Goal: Feedback & Contribution: Contribute content

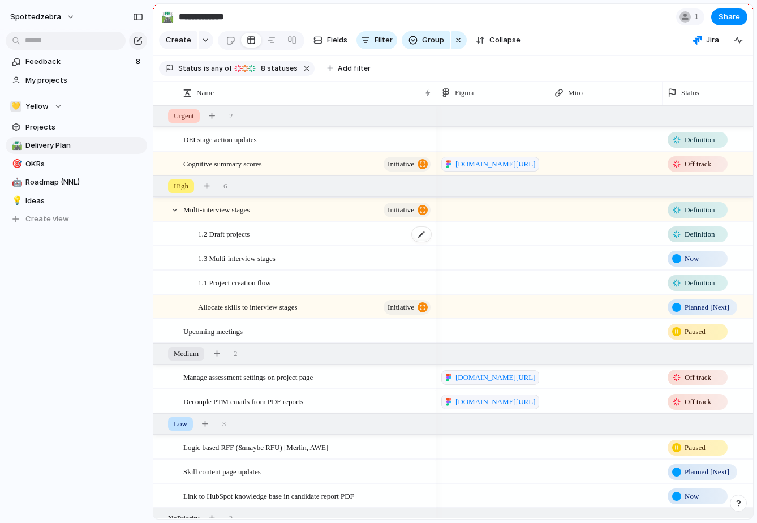
scroll to position [0, 52]
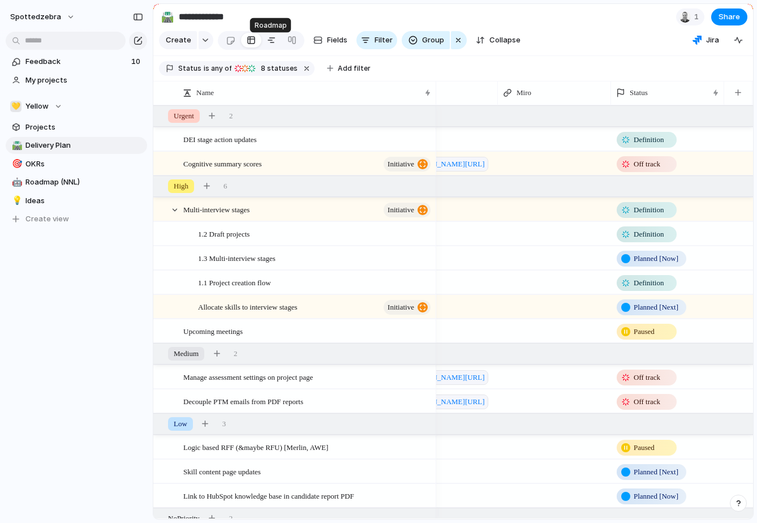
click at [268, 49] on div at bounding box center [271, 40] width 9 height 18
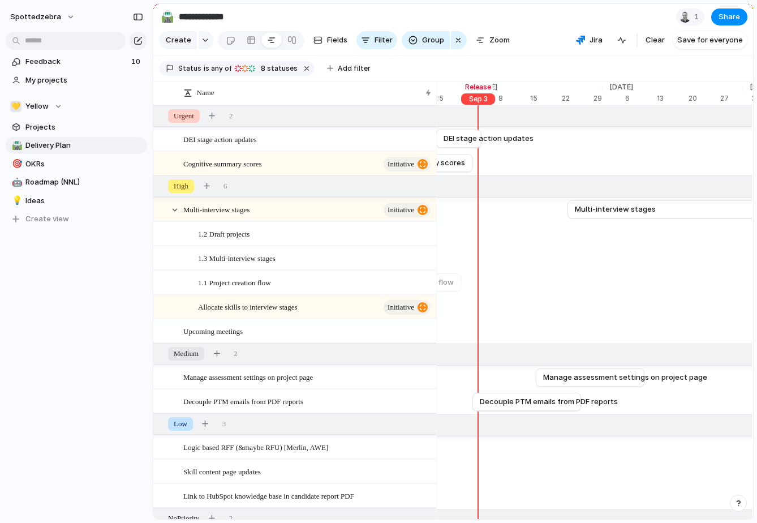
scroll to position [0, 5063]
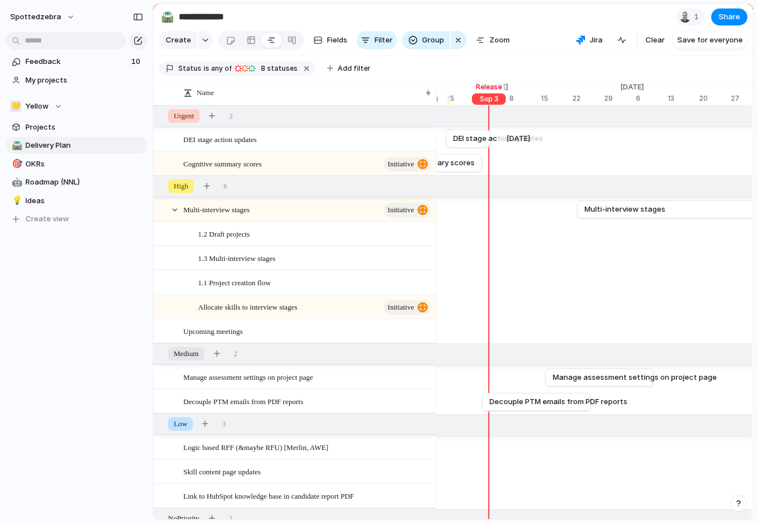
click at [556, 146] on div "[DATE] DEI stage action updates [DATE]" at bounding box center [407, 139] width 10067 height 24
drag, startPoint x: 495, startPoint y: 148, endPoint x: 551, endPoint y: 139, distance: 57.2
click at [551, 139] on div at bounding box center [550, 139] width 14 height 18
click at [550, 105] on div "[DATE]" at bounding box center [552, 98] width 34 height 11
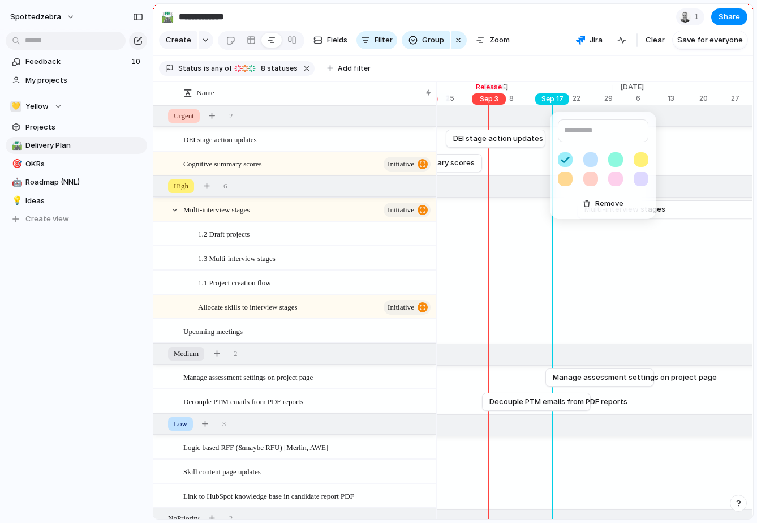
click at [588, 176] on button "button" at bounding box center [591, 179] width 15 height 15
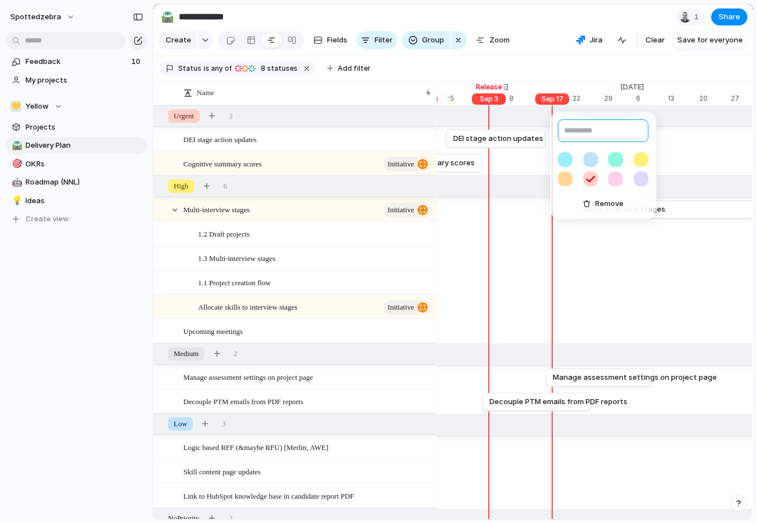
click at [584, 130] on input "text" at bounding box center [603, 130] width 91 height 23
type input "*******"
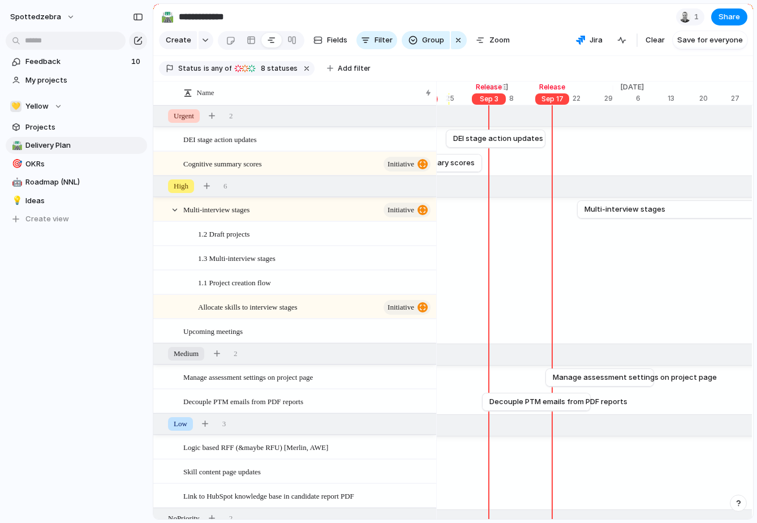
click at [580, 70] on div "******* Remove" at bounding box center [378, 261] width 757 height 523
click at [274, 341] on div "Upcoming meetings" at bounding box center [307, 331] width 249 height 23
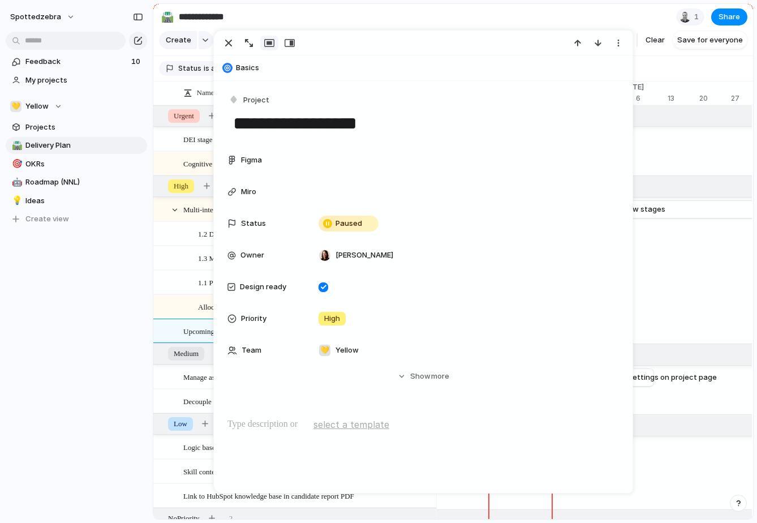
click at [116, 349] on div "spottedzebra Feedback 10 My projects 💛 Yellow Projects 🛣️ Delivery Plan 🎯 OKRs …" at bounding box center [76, 261] width 153 height 523
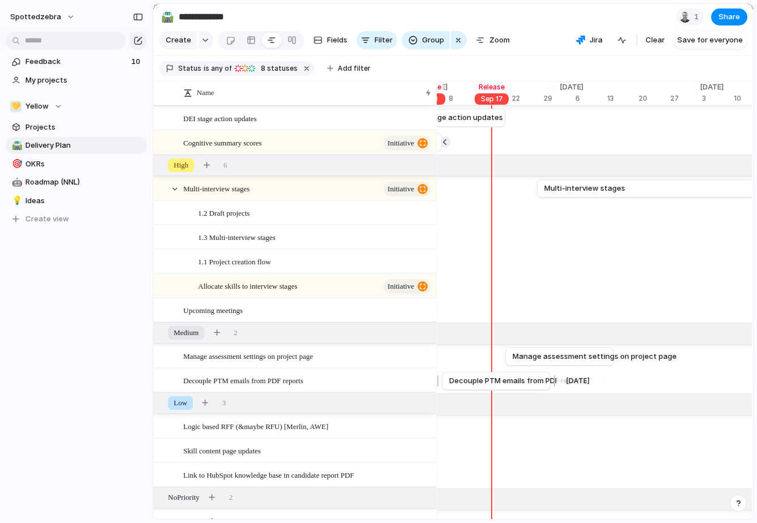
scroll to position [0, 5100]
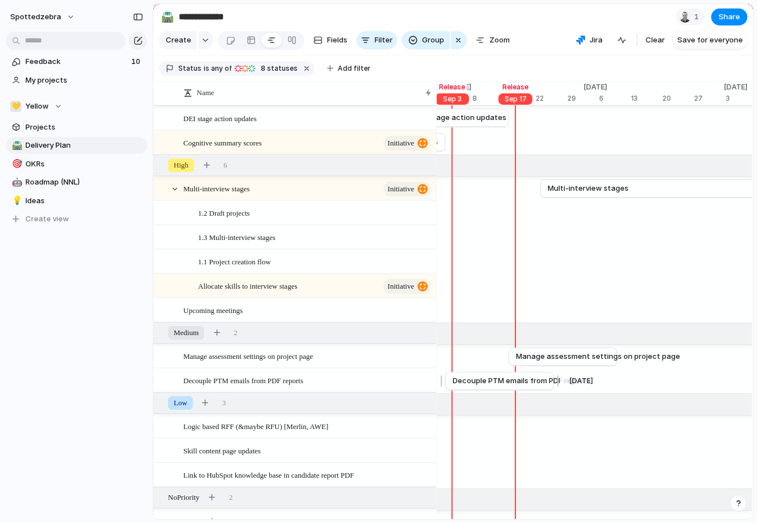
click at [512, 387] on span "Decouple PTM emails from PDF reports" at bounding box center [522, 380] width 138 height 11
drag, startPoint x: 555, startPoint y: 387, endPoint x: 517, endPoint y: 387, distance: 37.4
click at [517, 387] on div at bounding box center [519, 381] width 14 height 18
drag, startPoint x: 483, startPoint y: 387, endPoint x: 533, endPoint y: 387, distance: 49.8
click at [533, 387] on span "Decouple PTM emails from PDF reports" at bounding box center [573, 380] width 138 height 11
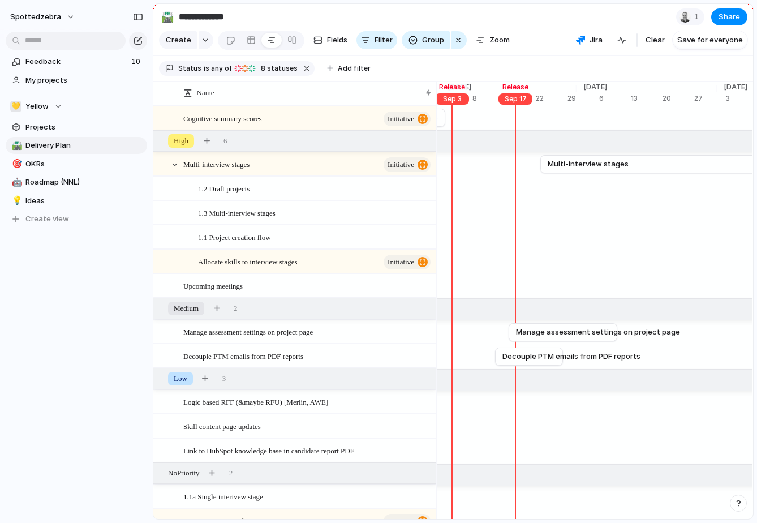
scroll to position [0, 0]
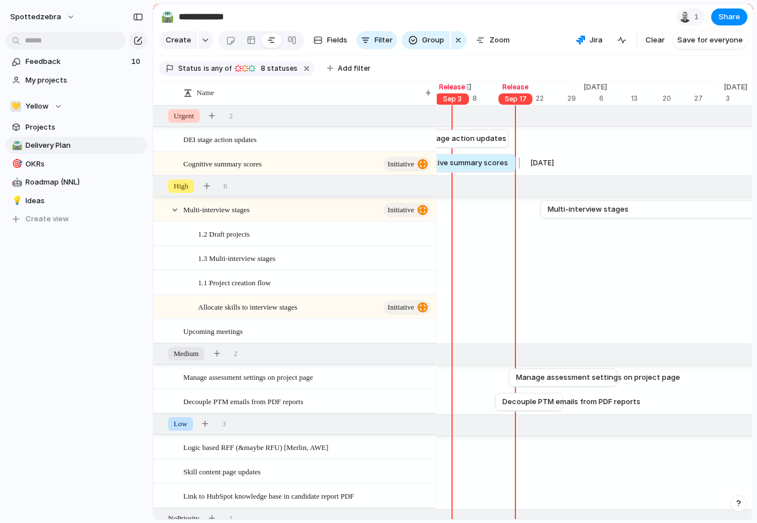
drag, startPoint x: 445, startPoint y: 168, endPoint x: 515, endPoint y: 170, distance: 69.6
click at [515, 170] on div at bounding box center [518, 163] width 14 height 18
drag, startPoint x: 535, startPoint y: 409, endPoint x: 528, endPoint y: 410, distance: 7.4
click at [528, 408] on span "Decouple PTM emails from PDF reports" at bounding box center [565, 401] width 138 height 11
click at [560, 405] on div at bounding box center [562, 402] width 14 height 18
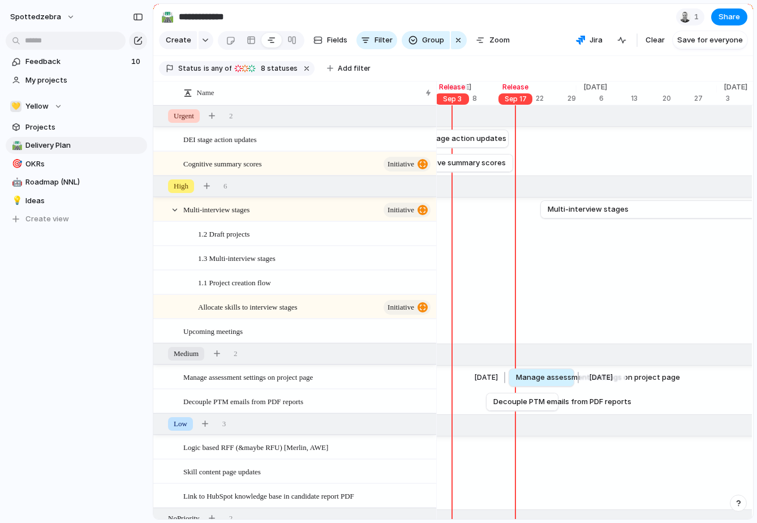
drag, startPoint x: 620, startPoint y: 380, endPoint x: 577, endPoint y: 380, distance: 43.0
click at [577, 380] on div at bounding box center [577, 378] width 14 height 18
drag, startPoint x: 538, startPoint y: 384, endPoint x: 545, endPoint y: 384, distance: 6.8
click at [545, 383] on span "Manage assessment settings on project page" at bounding box center [606, 377] width 164 height 11
drag, startPoint x: 679, startPoint y: 239, endPoint x: 613, endPoint y: 243, distance: 65.8
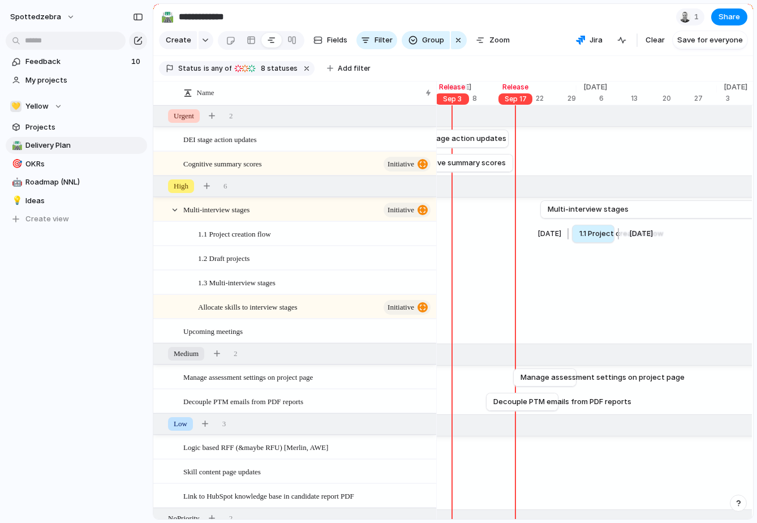
click at [613, 243] on div at bounding box center [617, 234] width 14 height 18
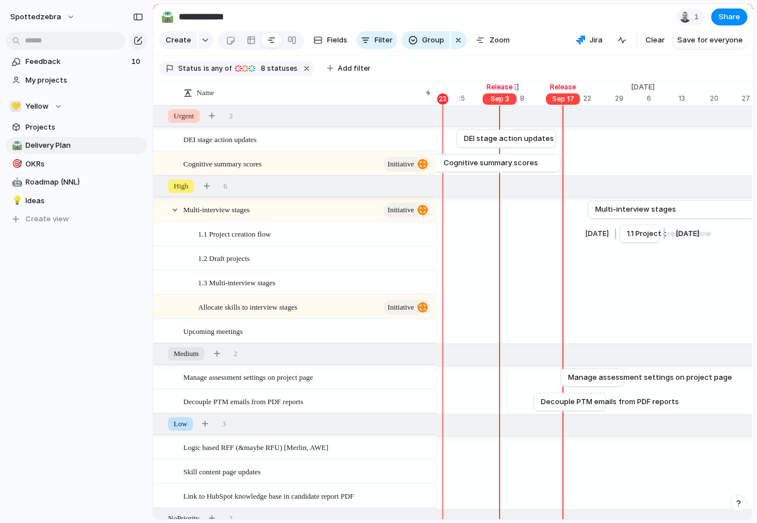
scroll to position [0, 5052]
click at [561, 405] on span "Decouple PTM emails from PDF reports" at bounding box center [607, 401] width 138 height 11
drag, startPoint x: 585, startPoint y: 380, endPoint x: 554, endPoint y: 381, distance: 31.1
click at [554, 381] on span "Manage assessment settings on project page" at bounding box center [619, 377] width 164 height 11
drag, startPoint x: 595, startPoint y: 383, endPoint x: 602, endPoint y: 384, distance: 7.4
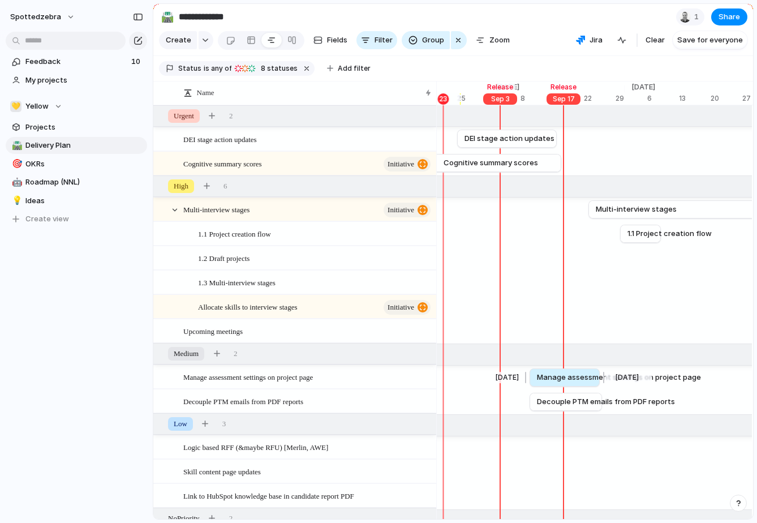
click at [602, 384] on div at bounding box center [603, 378] width 14 height 18
click at [580, 383] on span "Manage assessment settings on project page" at bounding box center [618, 377] width 164 height 11
click at [583, 383] on span "Manage assessment settings on project page" at bounding box center [619, 377] width 164 height 11
drag, startPoint x: 559, startPoint y: 408, endPoint x: 549, endPoint y: 406, distance: 9.8
click at [549, 406] on span "Decouple PTM emails from PDF reports" at bounding box center [597, 401] width 138 height 11
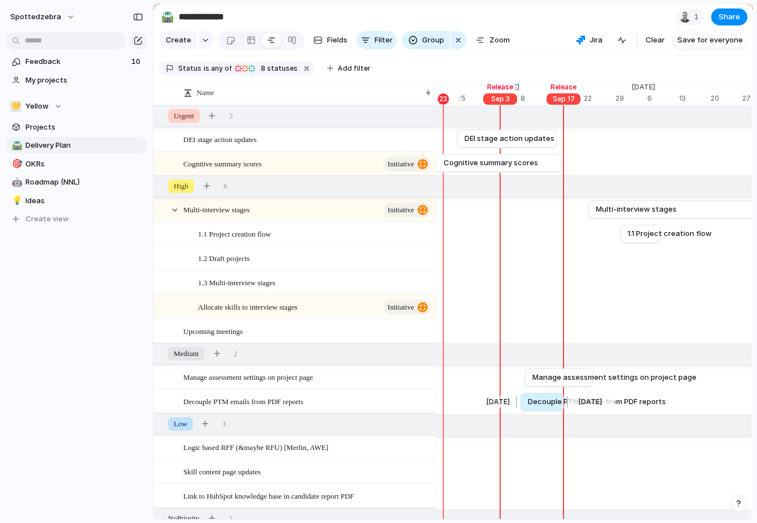
drag, startPoint x: 595, startPoint y: 407, endPoint x: 565, endPoint y: 406, distance: 29.4
click at [565, 406] on div at bounding box center [566, 402] width 14 height 18
drag, startPoint x: 539, startPoint y: 383, endPoint x: 579, endPoint y: 383, distance: 39.6
click at [579, 383] on span "Manage assessment settings on project page" at bounding box center [655, 377] width 164 height 11
drag, startPoint x: 631, startPoint y: 383, endPoint x: 610, endPoint y: 383, distance: 20.9
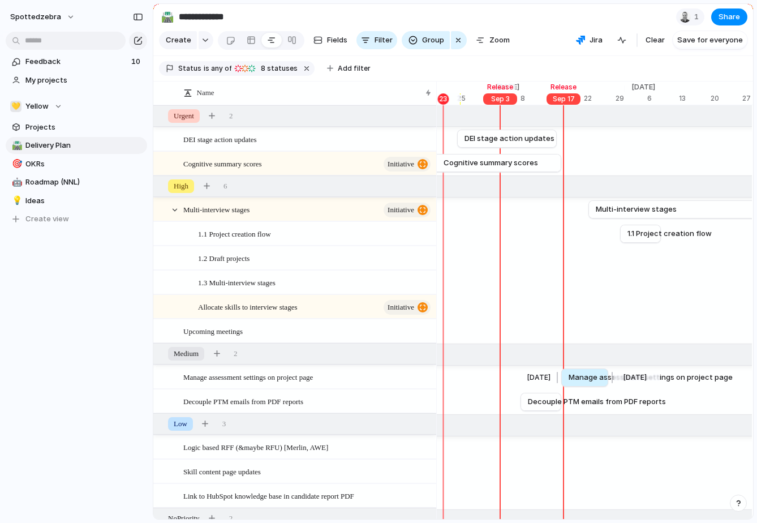
click at [610, 383] on div at bounding box center [611, 378] width 14 height 18
click at [504, 46] on span "Zoom" at bounding box center [500, 40] width 20 height 11
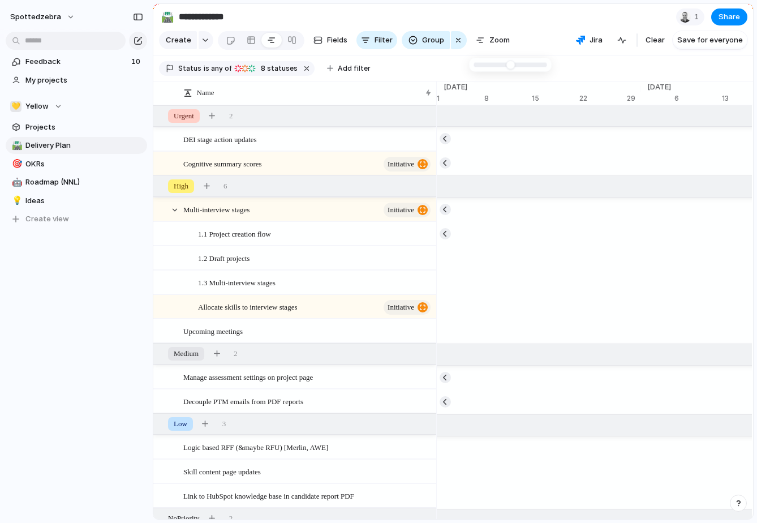
type input "**"
drag, startPoint x: 497, startPoint y: 65, endPoint x: 504, endPoint y: 65, distance: 6.8
click at [499, 46] on span "Zoom" at bounding box center [500, 40] width 20 height 11
type input "**"
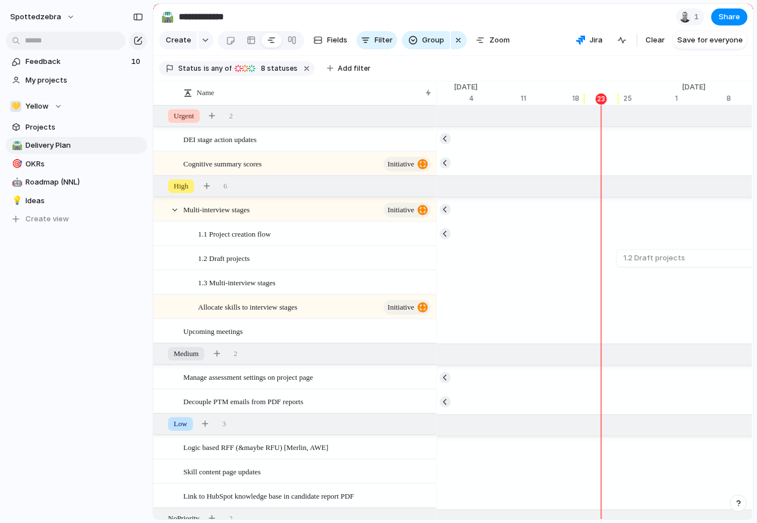
scroll to position [0, 8065]
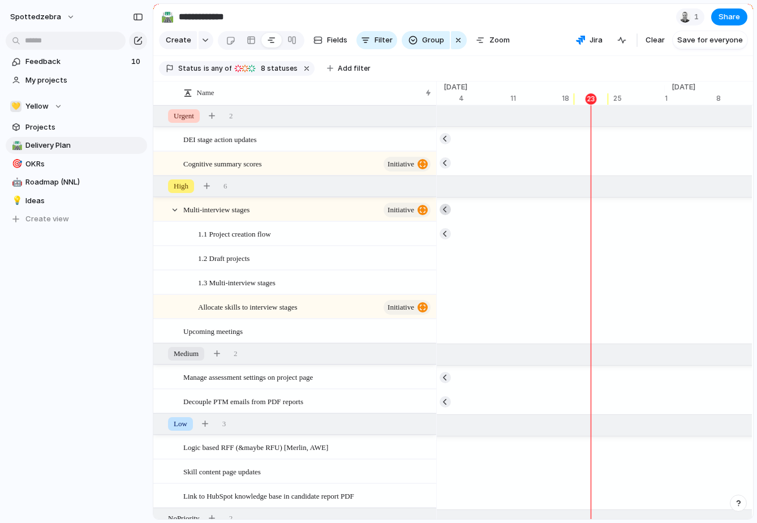
click at [447, 214] on button "button" at bounding box center [445, 209] width 11 height 11
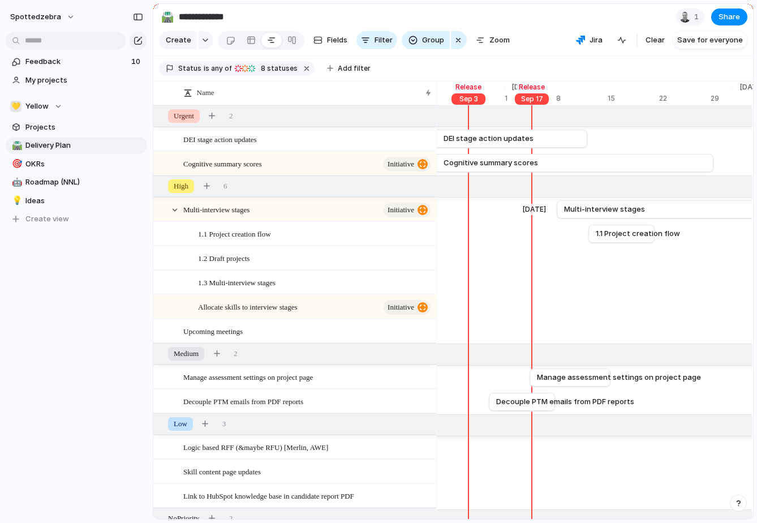
scroll to position [0, 5082]
drag, startPoint x: 716, startPoint y: 172, endPoint x: 533, endPoint y: 172, distance: 182.8
click at [532, 172] on div at bounding box center [535, 163] width 14 height 18
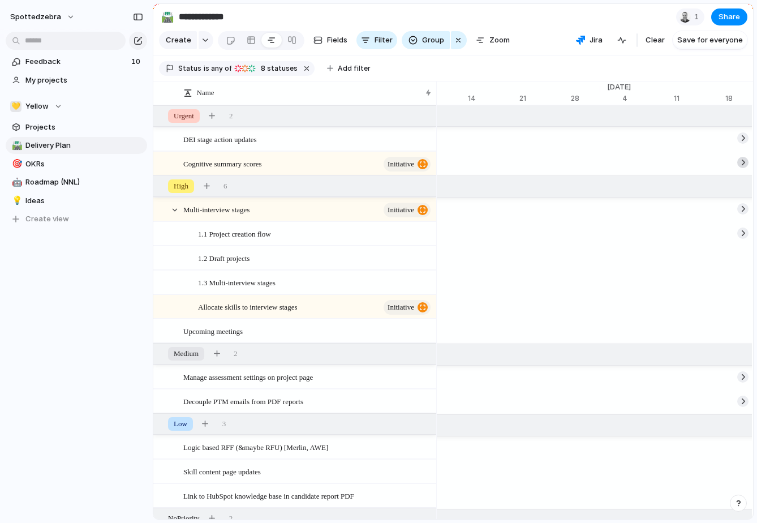
click at [738, 168] on div at bounding box center [743, 162] width 11 height 11
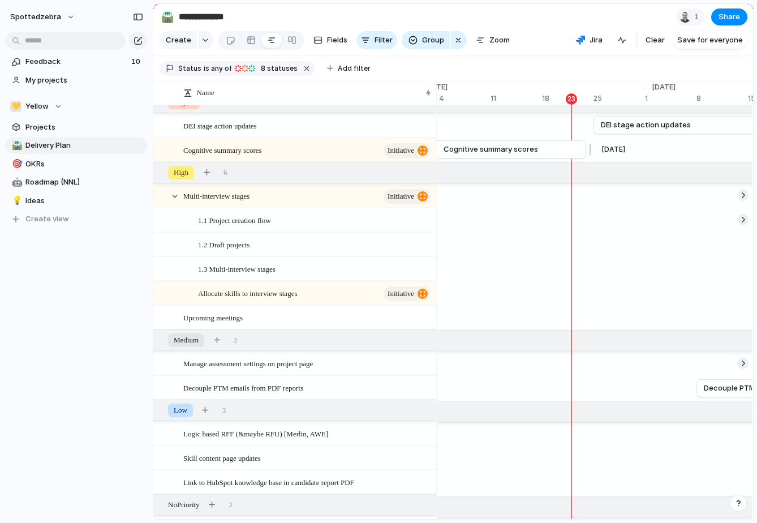
scroll to position [0, 0]
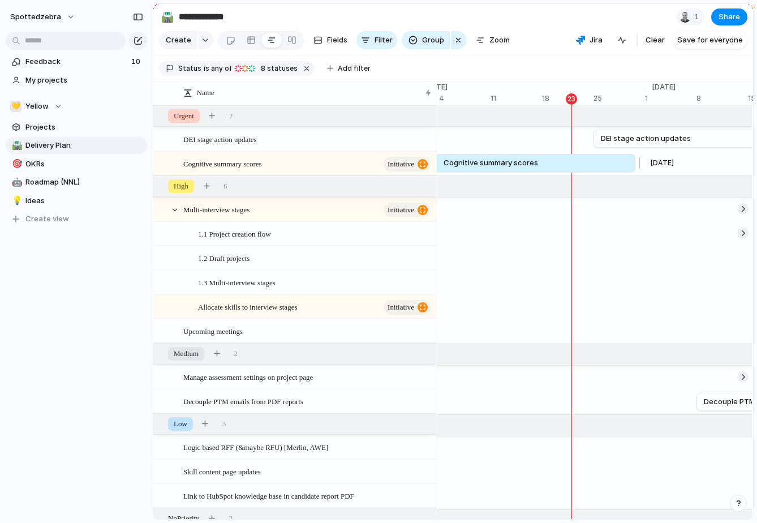
drag, startPoint x: 586, startPoint y: 170, endPoint x: 656, endPoint y: 170, distance: 70.2
click at [645, 170] on div at bounding box center [638, 163] width 14 height 18
drag, startPoint x: 656, startPoint y: 170, endPoint x: 702, endPoint y: 169, distance: 46.4
click at [702, 169] on div at bounding box center [702, 163] width 14 height 18
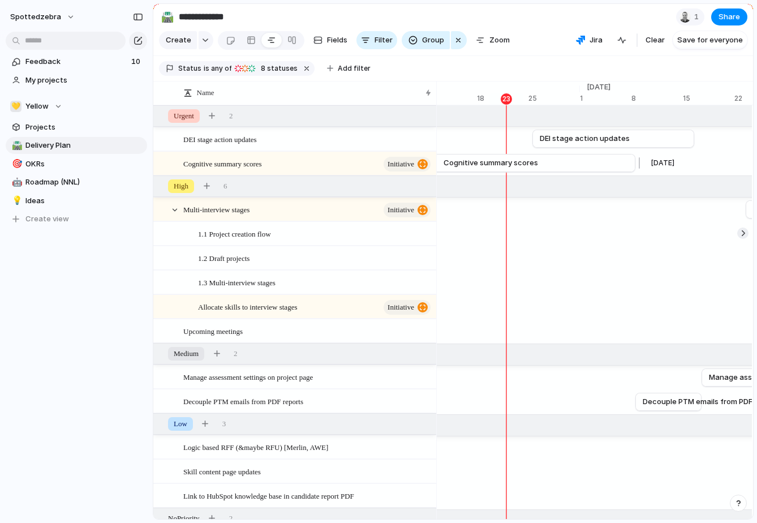
scroll to position [0, 8150]
click at [498, 46] on span "Zoom" at bounding box center [500, 40] width 20 height 11
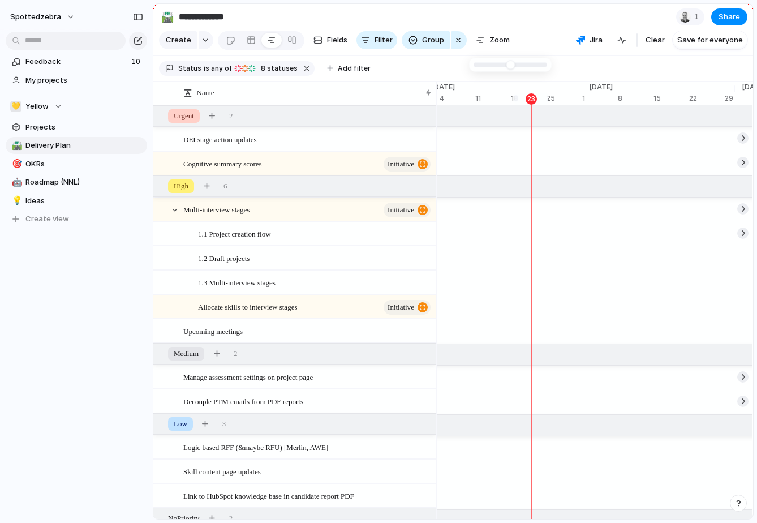
scroll to position [0, 4957]
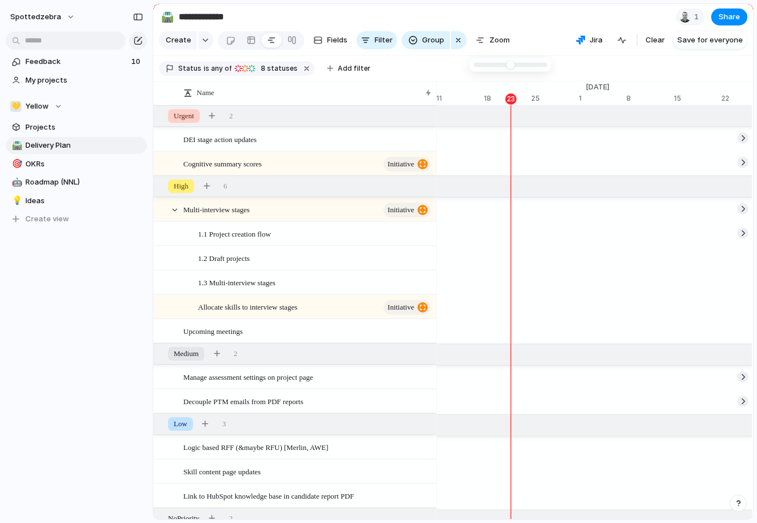
type input "**"
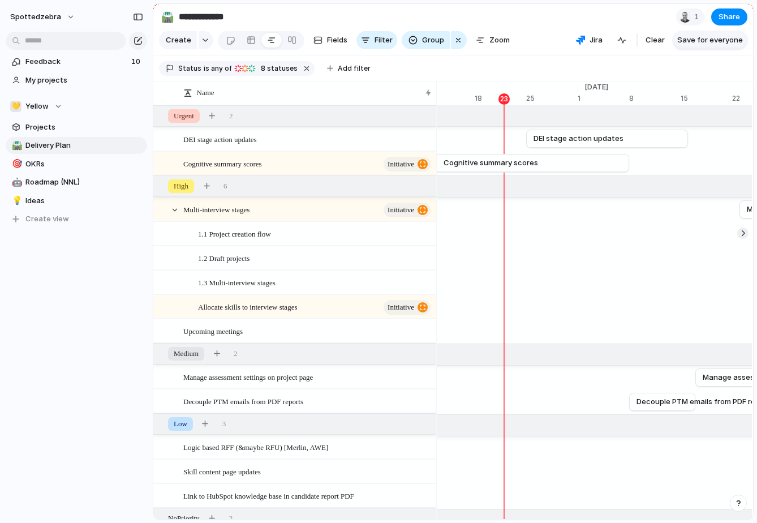
click at [734, 46] on span "Save for everyone" at bounding box center [711, 40] width 66 height 11
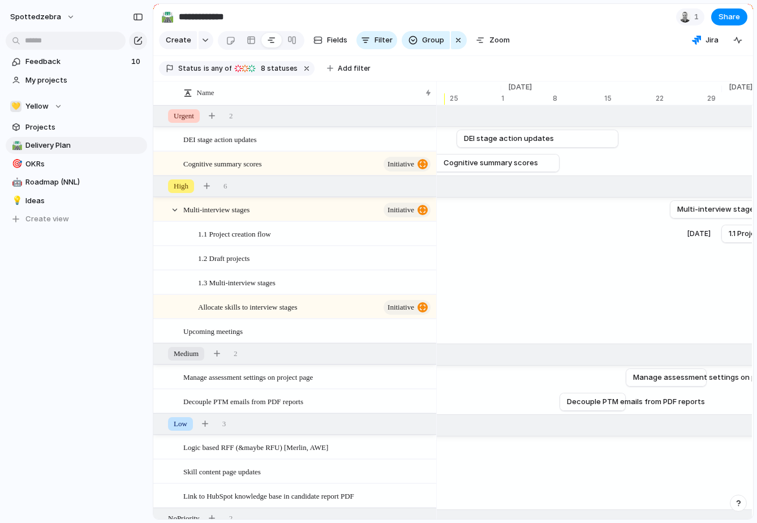
scroll to position [0, 8214]
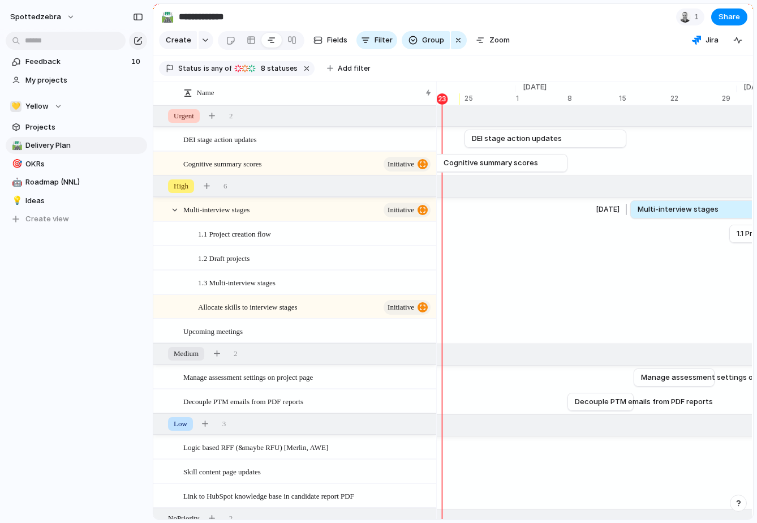
drag, startPoint x: 675, startPoint y: 217, endPoint x: 627, endPoint y: 221, distance: 47.7
click at [627, 219] on div at bounding box center [629, 209] width 14 height 18
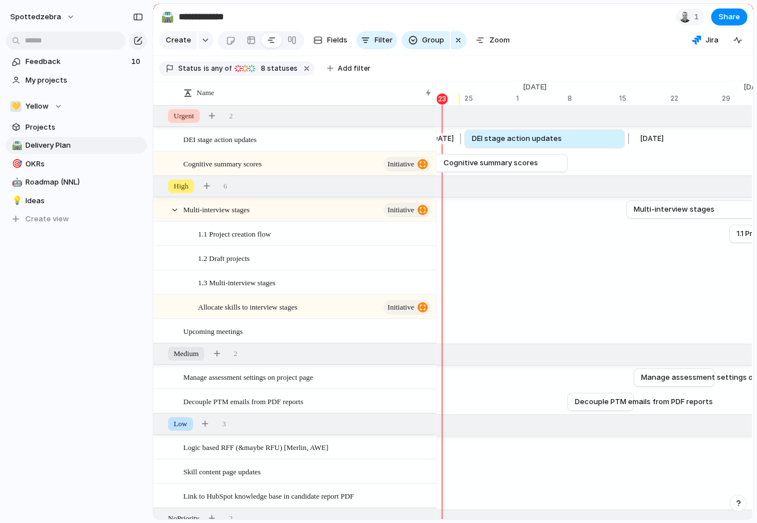
click at [628, 145] on div at bounding box center [627, 139] width 14 height 18
click at [639, 105] on div "[DATE]" at bounding box center [636, 98] width 34 height 11
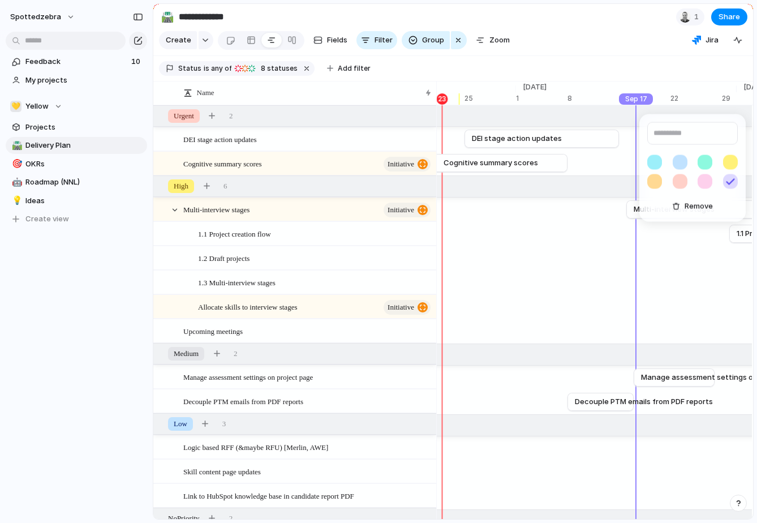
click at [674, 183] on button "button" at bounding box center [680, 181] width 15 height 15
click at [675, 135] on input "text" at bounding box center [693, 133] width 91 height 23
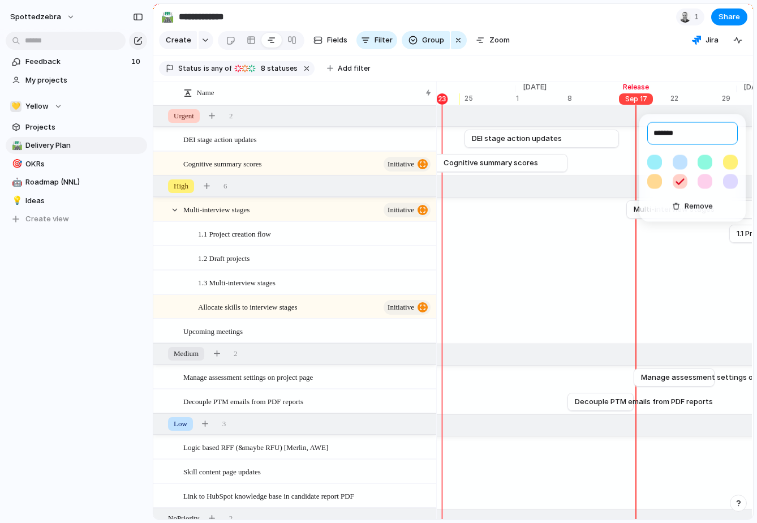
type input "*******"
click at [603, 62] on div "******* Remove" at bounding box center [378, 261] width 757 height 523
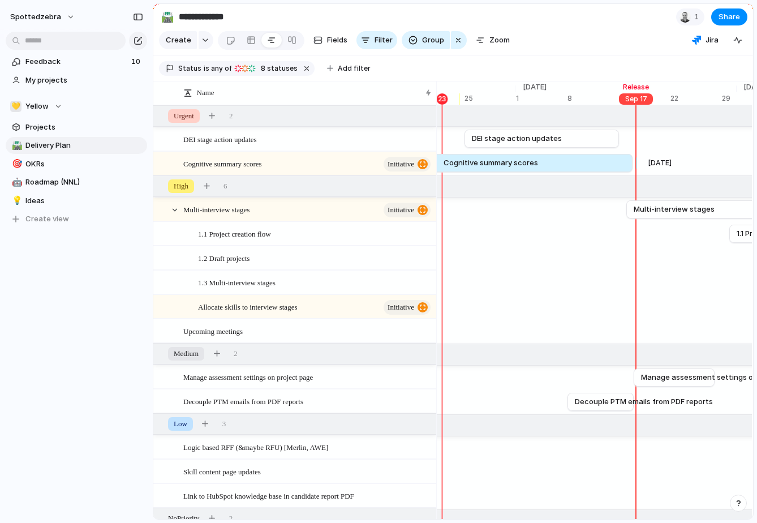
drag, startPoint x: 568, startPoint y: 175, endPoint x: 633, endPoint y: 174, distance: 65.7
click at [633, 172] on div at bounding box center [635, 163] width 14 height 18
click at [633, 169] on div "[DATE]" at bounding box center [655, 162] width 46 height 11
click at [602, 168] on link "Cognitive summary scores" at bounding box center [391, 163] width 456 height 17
drag, startPoint x: 629, startPoint y: 170, endPoint x: 575, endPoint y: 175, distance: 54.0
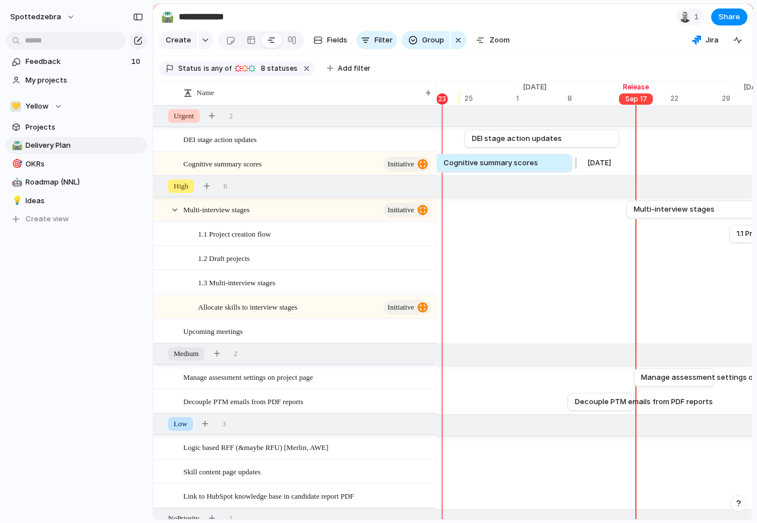
click at [575, 172] on div at bounding box center [575, 163] width 14 height 18
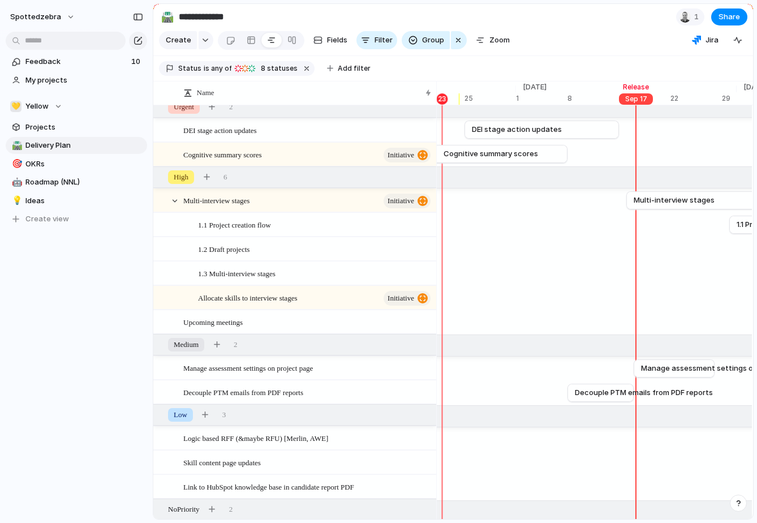
scroll to position [4, 0]
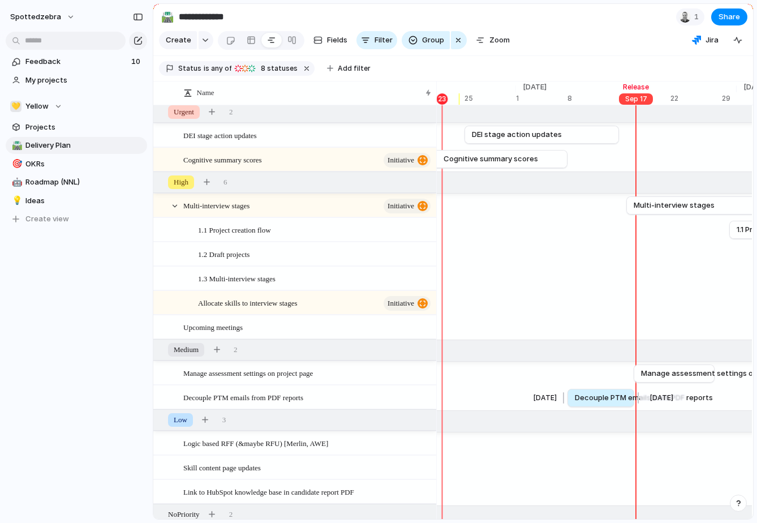
click at [633, 407] on div at bounding box center [637, 398] width 14 height 18
drag, startPoint x: 660, startPoint y: 382, endPoint x: 598, endPoint y: 381, distance: 62.3
click at [598, 379] on span "Manage assessment settings on project page" at bounding box center [662, 373] width 164 height 11
drag, startPoint x: 652, startPoint y: 379, endPoint x: 636, endPoint y: 379, distance: 15.8
click at [636, 379] on div at bounding box center [635, 374] width 14 height 18
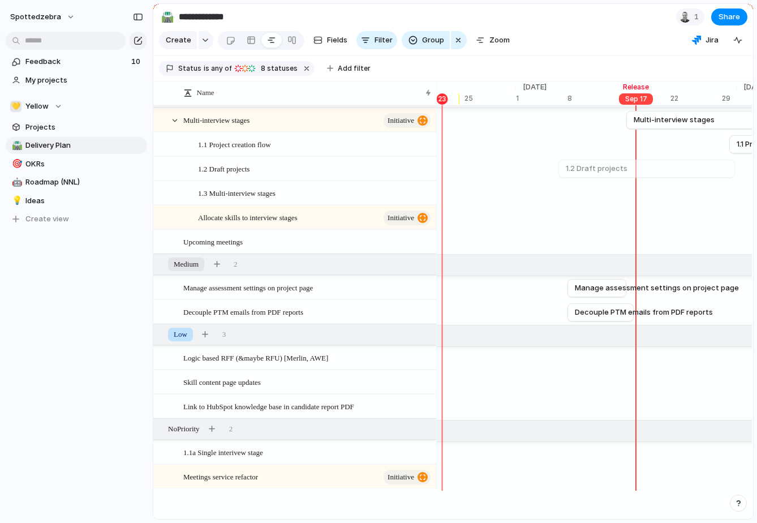
scroll to position [95, 0]
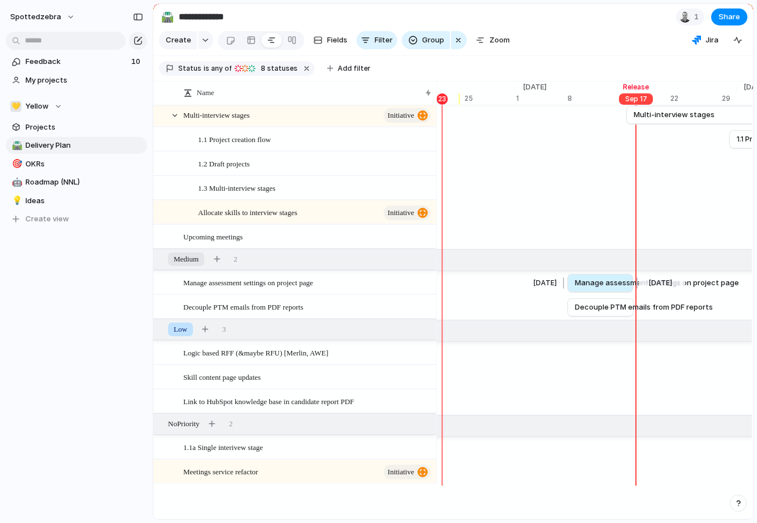
drag, startPoint x: 629, startPoint y: 292, endPoint x: 636, endPoint y: 292, distance: 6.8
click at [636, 292] on div at bounding box center [636, 283] width 14 height 18
drag, startPoint x: 630, startPoint y: 290, endPoint x: 640, endPoint y: 290, distance: 10.2
click at [640, 290] on div at bounding box center [639, 283] width 14 height 18
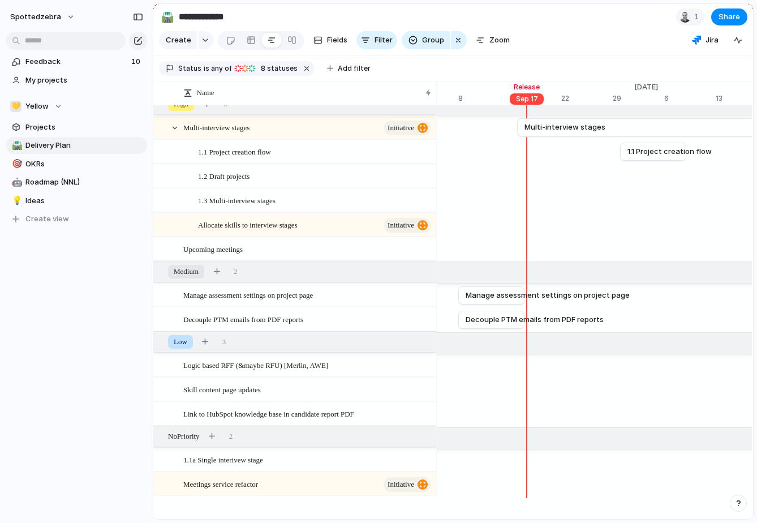
scroll to position [79, 0]
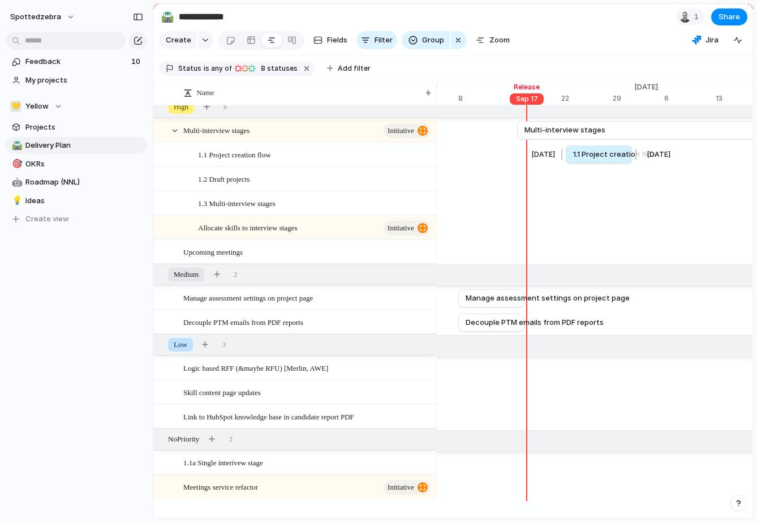
drag, startPoint x: 646, startPoint y: 160, endPoint x: 592, endPoint y: 159, distance: 54.9
click at [592, 159] on span "1.1 Project creation flow" at bounding box center [615, 154] width 84 height 11
drag, startPoint x: 526, startPoint y: 305, endPoint x: 555, endPoint y: 305, distance: 29.4
click at [555, 305] on div at bounding box center [557, 298] width 14 height 18
drag, startPoint x: 529, startPoint y: 329, endPoint x: 553, endPoint y: 330, distance: 23.8
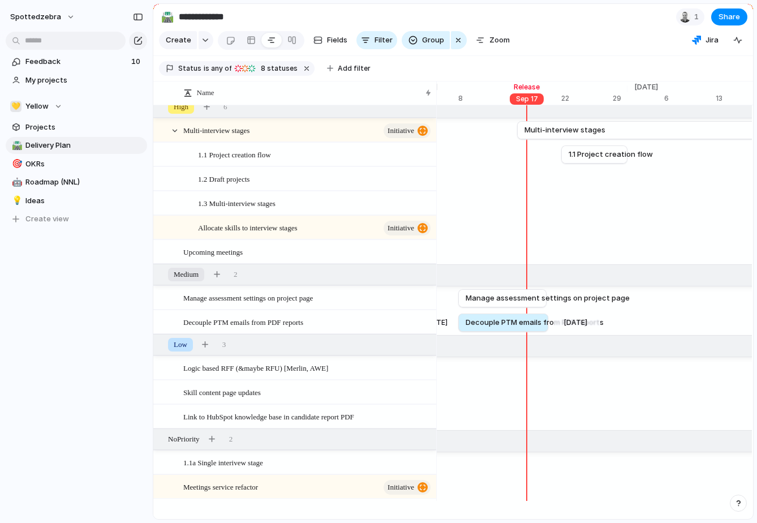
click at [553, 330] on div at bounding box center [551, 323] width 14 height 18
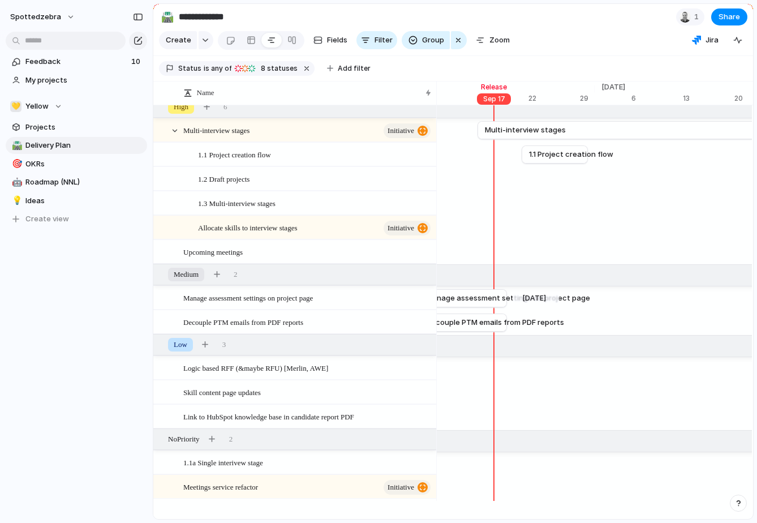
scroll to position [0, 8369]
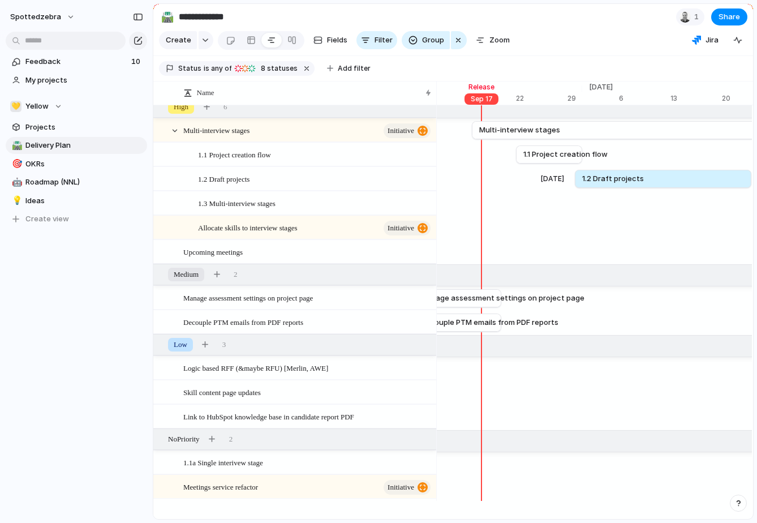
click at [572, 179] on div "[DATE] 1.2 Draft projects [DATE]" at bounding box center [247, 179] width 16359 height 24
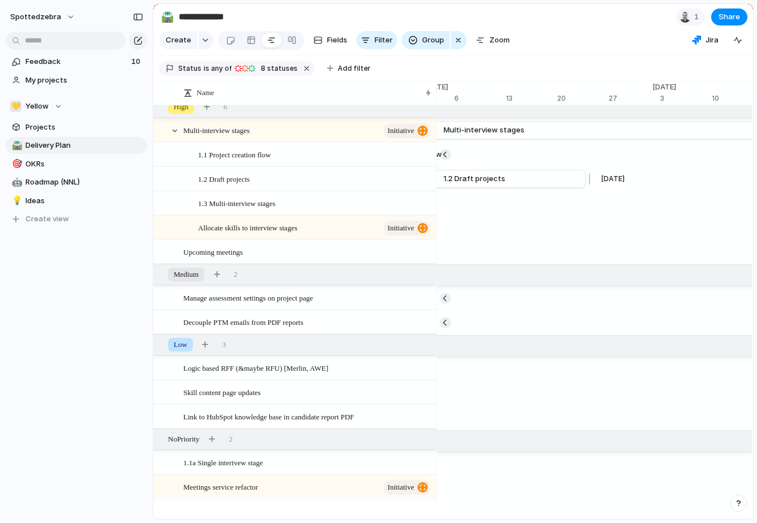
scroll to position [0, 8533]
drag, startPoint x: 586, startPoint y: 185, endPoint x: 492, endPoint y: 186, distance: 93.4
click at [492, 186] on div at bounding box center [498, 179] width 14 height 18
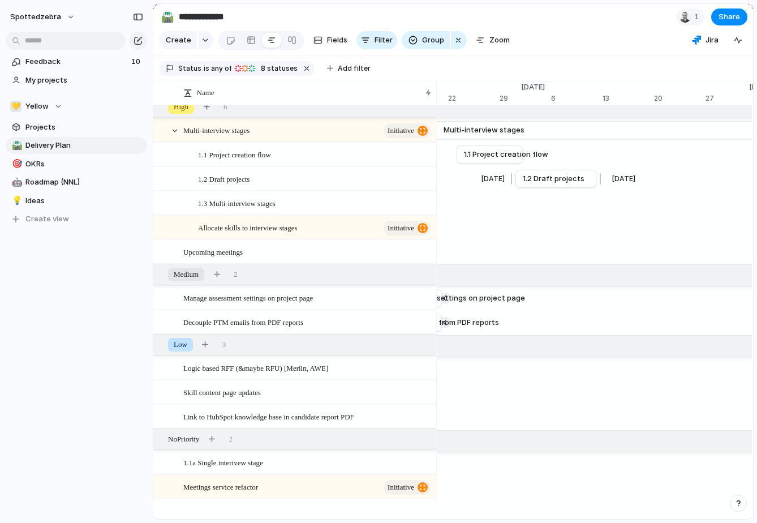
scroll to position [0, 8402]
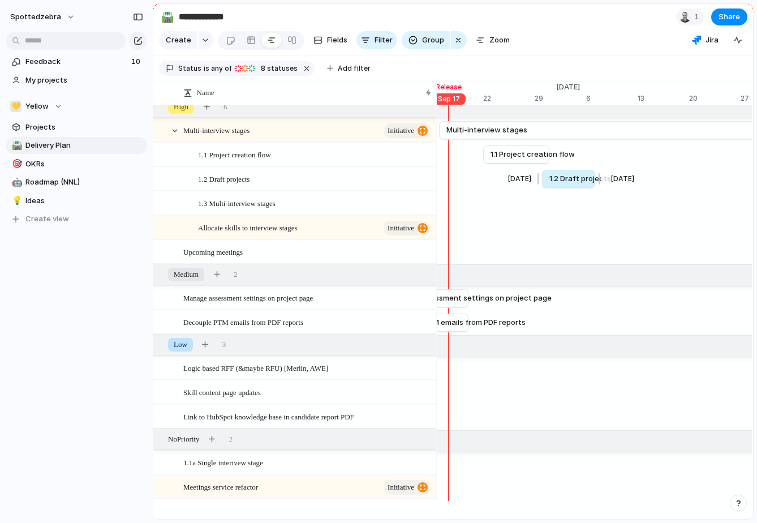
drag, startPoint x: 626, startPoint y: 187, endPoint x: 598, endPoint y: 187, distance: 27.7
click at [598, 187] on div at bounding box center [598, 179] width 14 height 18
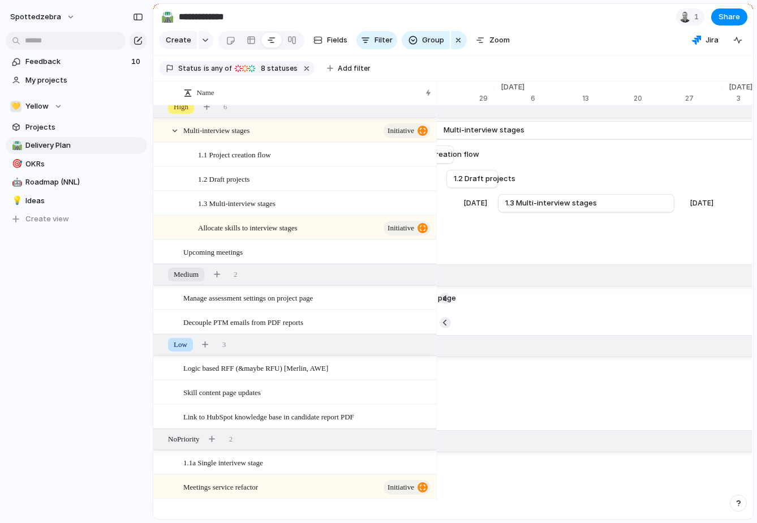
scroll to position [0, 8547]
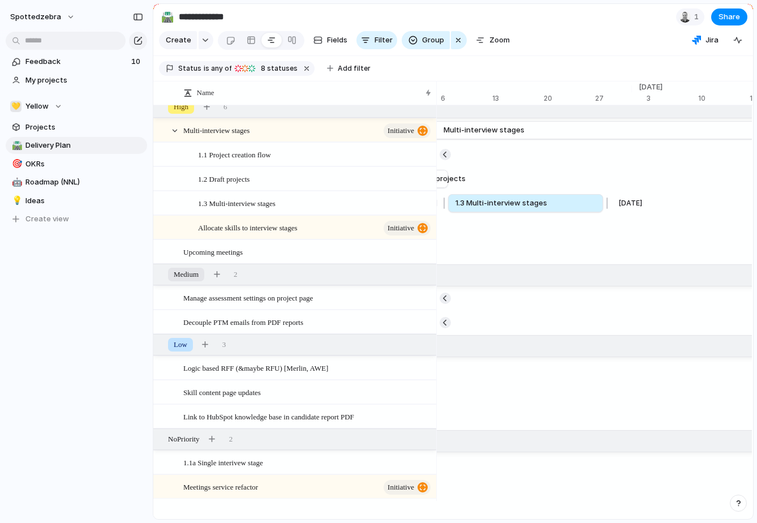
drag, startPoint x: 624, startPoint y: 209, endPoint x: 602, endPoint y: 209, distance: 22.1
click at [602, 209] on div at bounding box center [606, 203] width 14 height 18
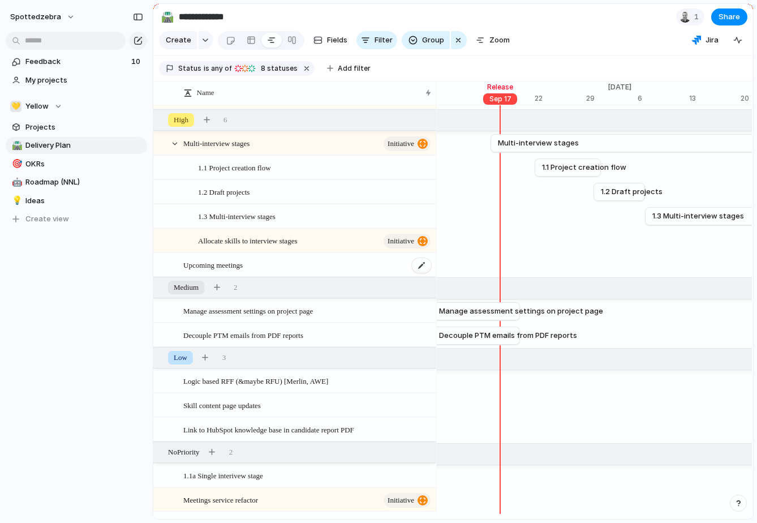
scroll to position [64, 0]
click at [177, 151] on div at bounding box center [175, 146] width 10 height 10
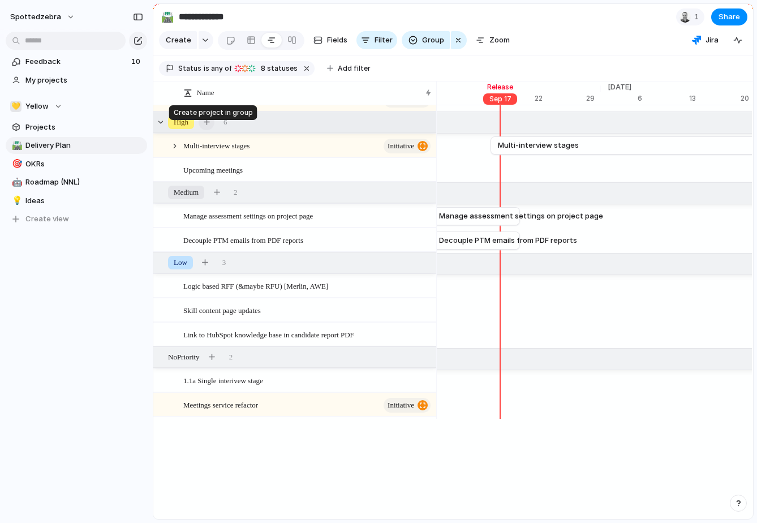
click at [210, 130] on button "button" at bounding box center [207, 122] width 16 height 16
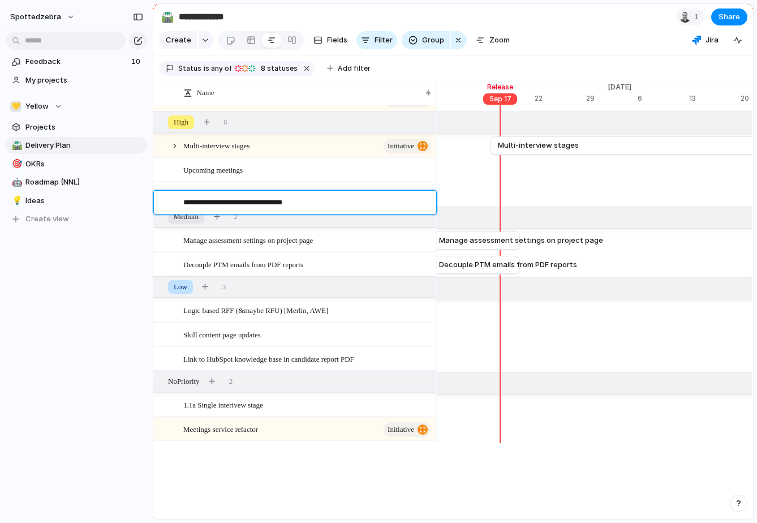
click at [205, 202] on textarea "**********" at bounding box center [305, 204] width 245 height 14
type textarea "**********"
click at [380, 214] on div "**********" at bounding box center [301, 203] width 264 height 24
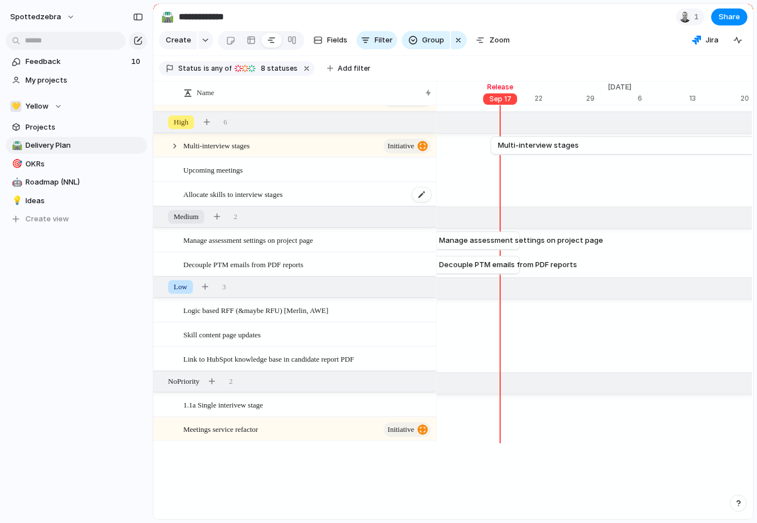
click at [282, 200] on span "Allocate skills to interview stages" at bounding box center [232, 193] width 99 height 13
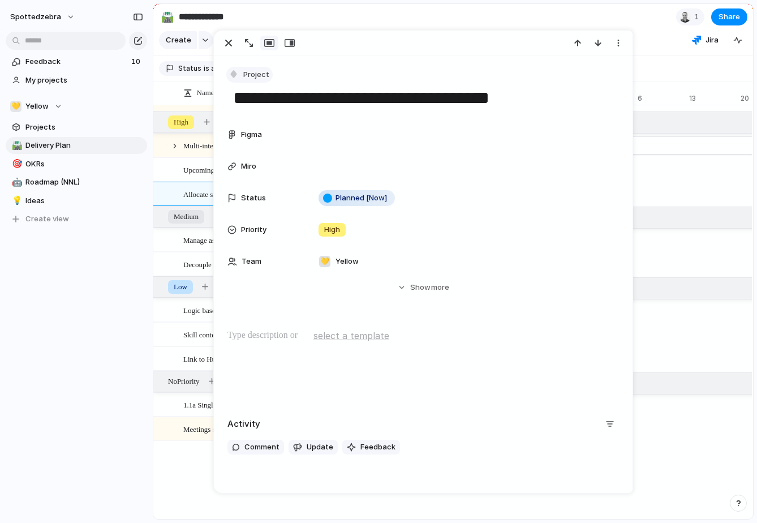
click at [258, 76] on span "Project" at bounding box center [256, 74] width 26 height 11
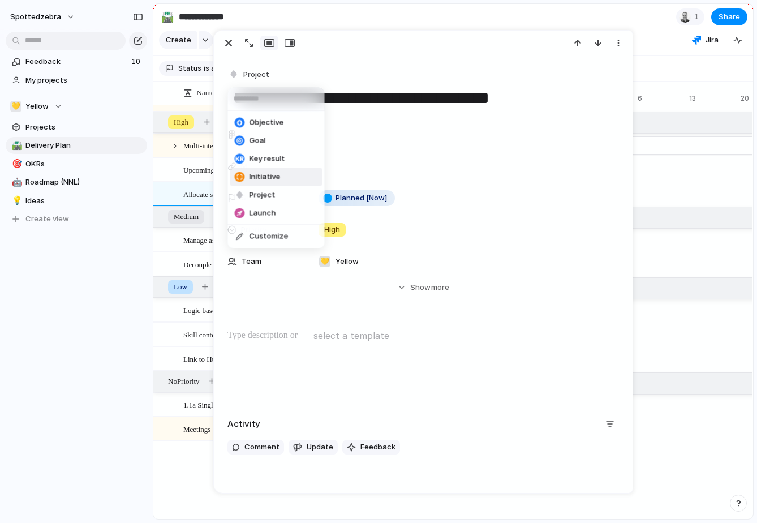
click at [264, 170] on li "Initiative" at bounding box center [276, 177] width 92 height 18
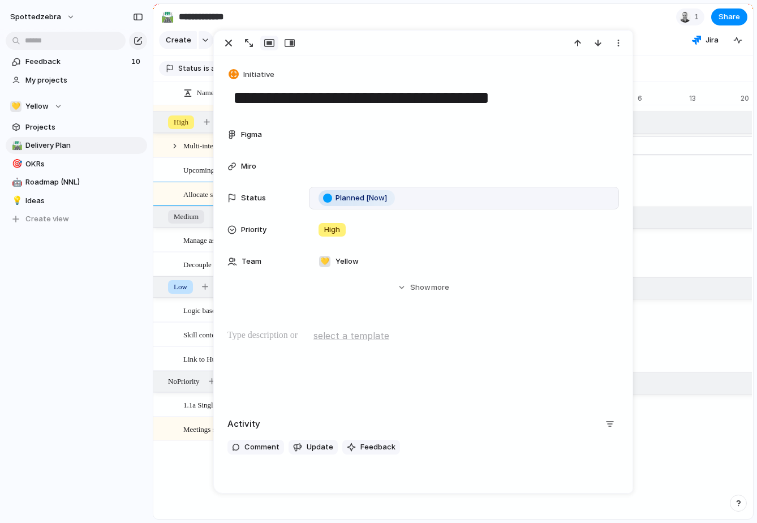
click at [405, 197] on div "Planned [Now]" at bounding box center [464, 198] width 300 height 12
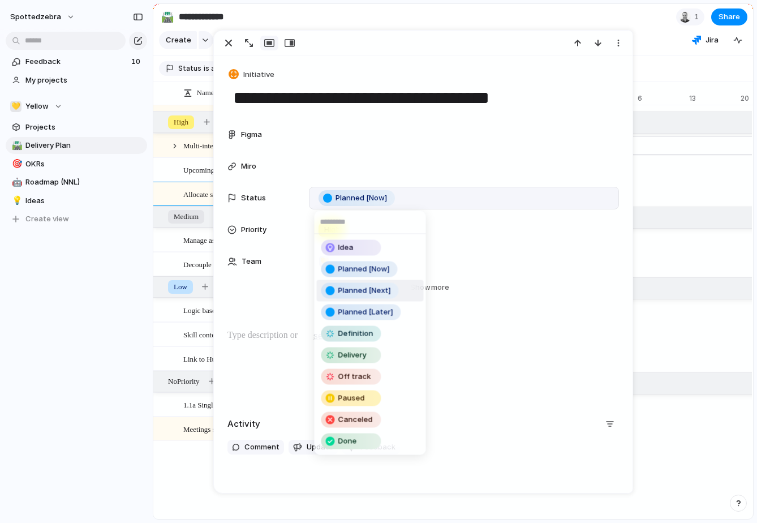
click at [393, 290] on div "Planned [Next]" at bounding box center [360, 291] width 75 height 14
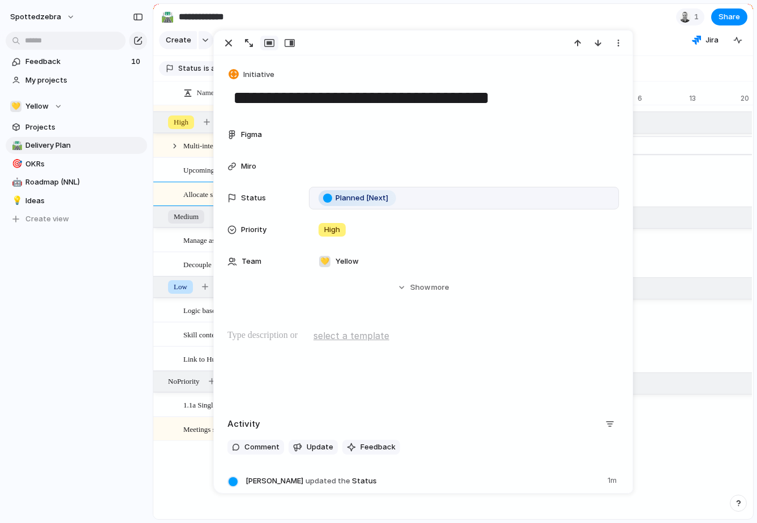
click at [99, 353] on div "spottedzebra Feedback 10 My projects 💛 Yellow Projects 🛣️ Delivery Plan 🎯 OKRs …" at bounding box center [76, 261] width 153 height 523
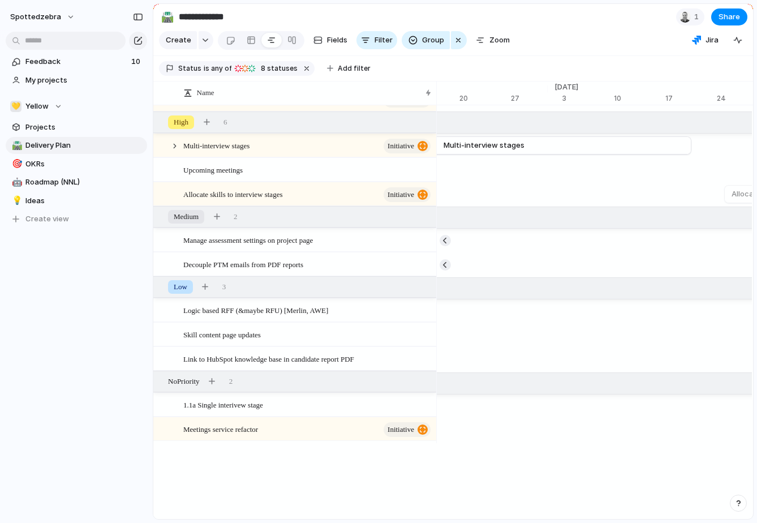
scroll to position [0, 8613]
drag, startPoint x: 721, startPoint y: 155, endPoint x: 483, endPoint y: 155, distance: 237.7
click at [483, 155] on div at bounding box center [485, 145] width 14 height 18
click at [174, 151] on div at bounding box center [175, 146] width 10 height 10
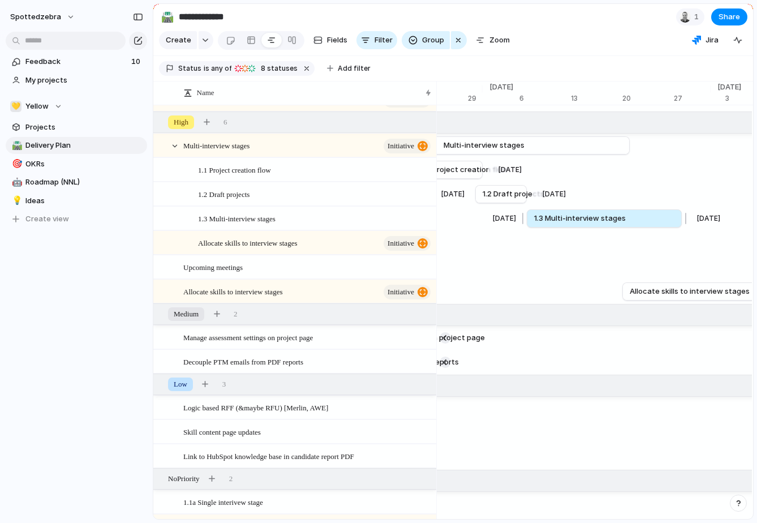
click at [681, 225] on div at bounding box center [685, 218] width 14 height 18
click at [604, 154] on link "Multi-interview stages" at bounding box center [501, 145] width 243 height 17
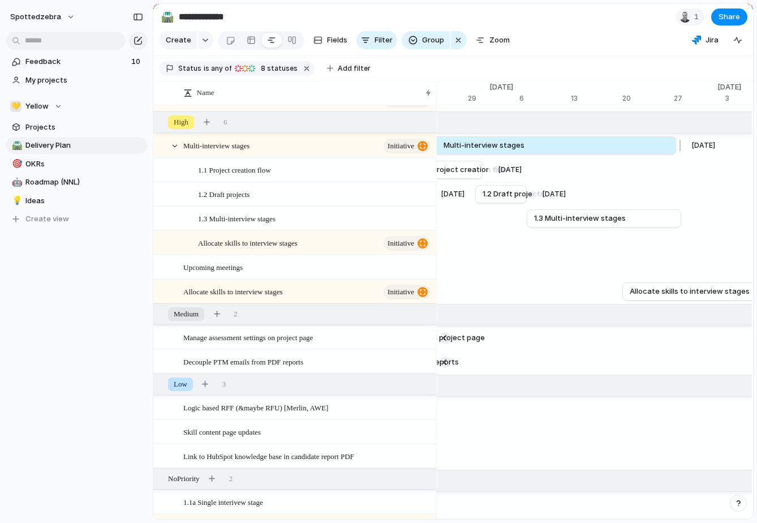
drag, startPoint x: 634, startPoint y: 153, endPoint x: 681, endPoint y: 153, distance: 47.0
click at [681, 153] on div at bounding box center [679, 145] width 14 height 18
drag, startPoint x: 673, startPoint y: 154, endPoint x: 680, endPoint y: 154, distance: 6.8
click at [680, 154] on div at bounding box center [683, 145] width 14 height 18
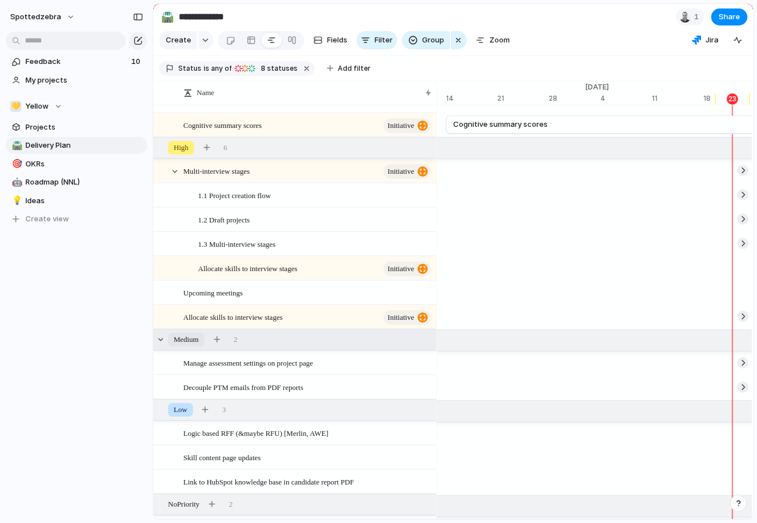
scroll to position [0, 0]
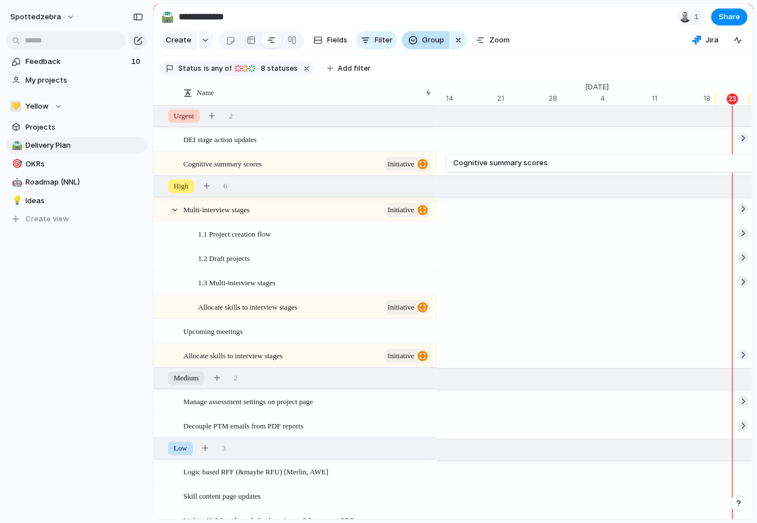
click at [423, 46] on span "Group" at bounding box center [433, 40] width 22 height 11
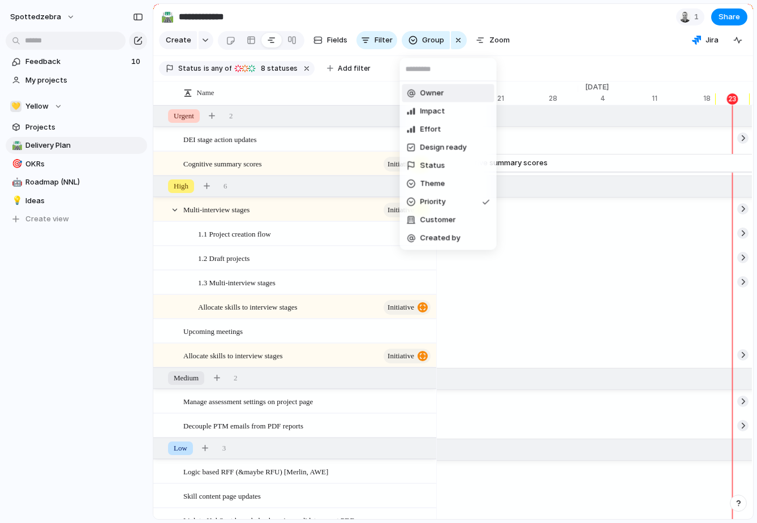
click at [459, 41] on div "Owner Impact Effort Design ready Status Theme Priority Customer Created by" at bounding box center [378, 261] width 757 height 523
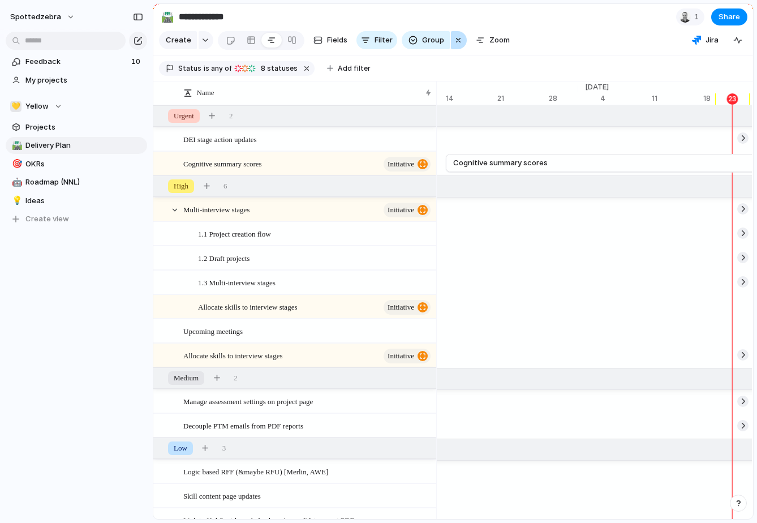
click at [459, 46] on div "button" at bounding box center [458, 40] width 9 height 14
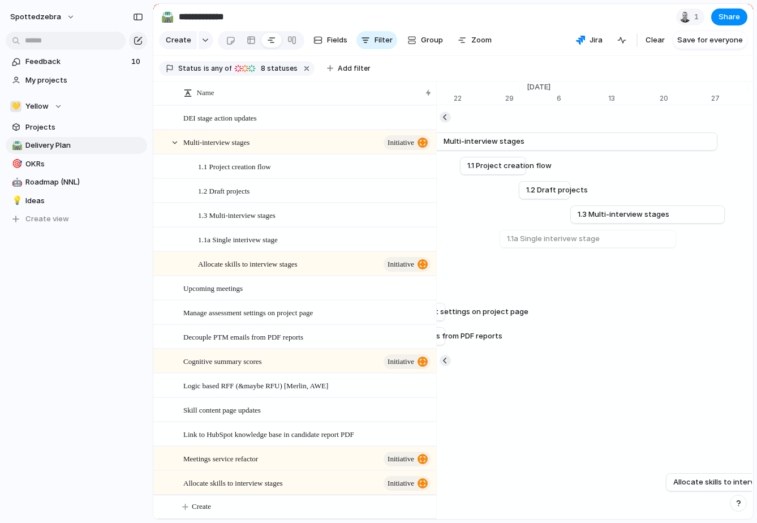
scroll to position [0, 8408]
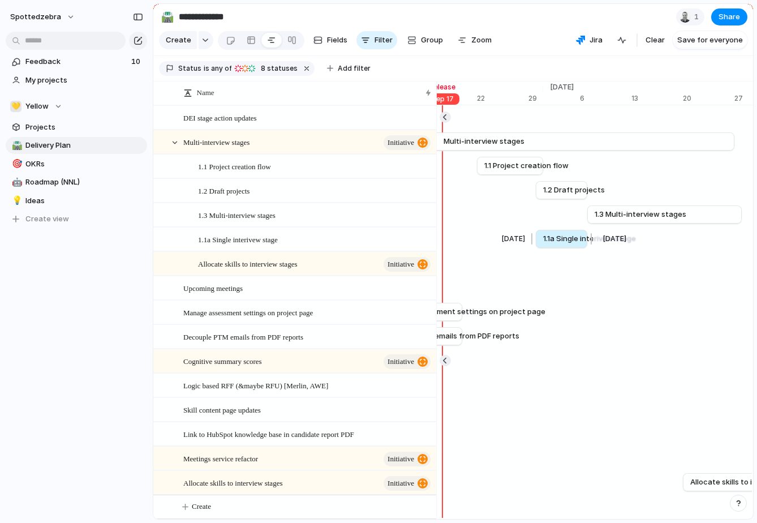
drag, startPoint x: 716, startPoint y: 247, endPoint x: 590, endPoint y: 247, distance: 125.1
click at [590, 247] on div at bounding box center [590, 239] width 14 height 18
drag, startPoint x: 592, startPoint y: 246, endPoint x: 585, endPoint y: 247, distance: 6.8
click at [585, 247] on div at bounding box center [584, 239] width 14 height 18
click at [589, 247] on div at bounding box center [587, 239] width 14 height 18
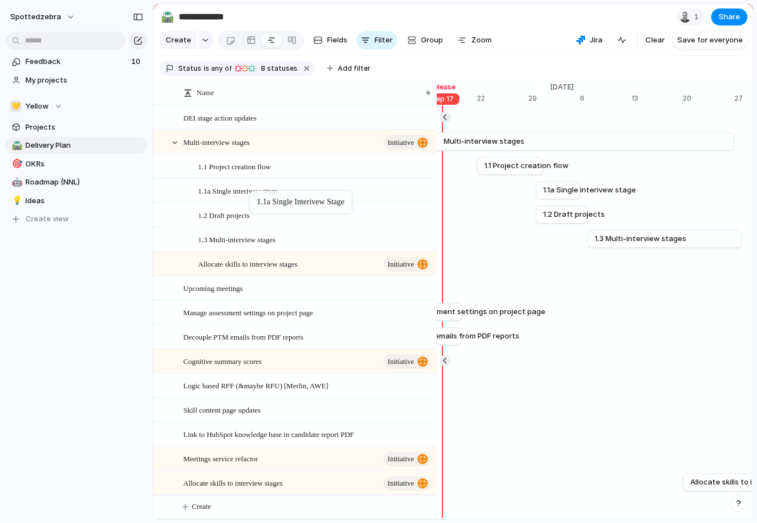
drag, startPoint x: 255, startPoint y: 250, endPoint x: 255, endPoint y: 193, distance: 57.2
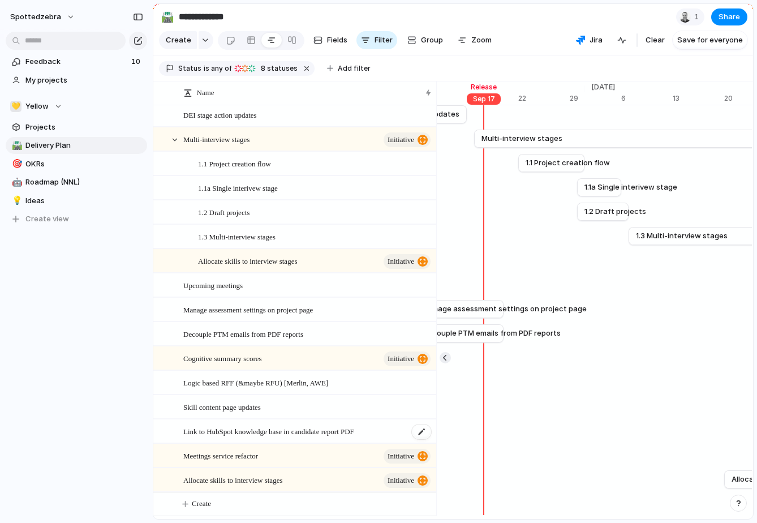
scroll to position [2, 0]
click at [339, 438] on span "Link to HubSpot knowledge base in candidate report PDF" at bounding box center [268, 431] width 171 height 13
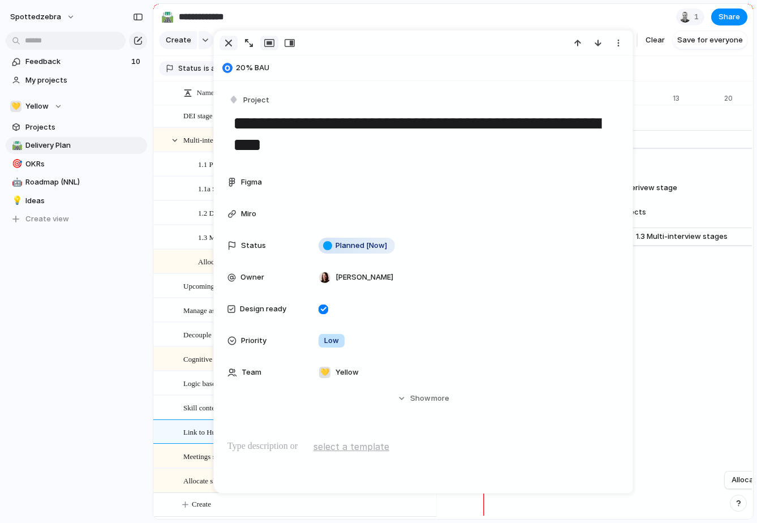
click at [227, 44] on div "button" at bounding box center [229, 43] width 14 height 14
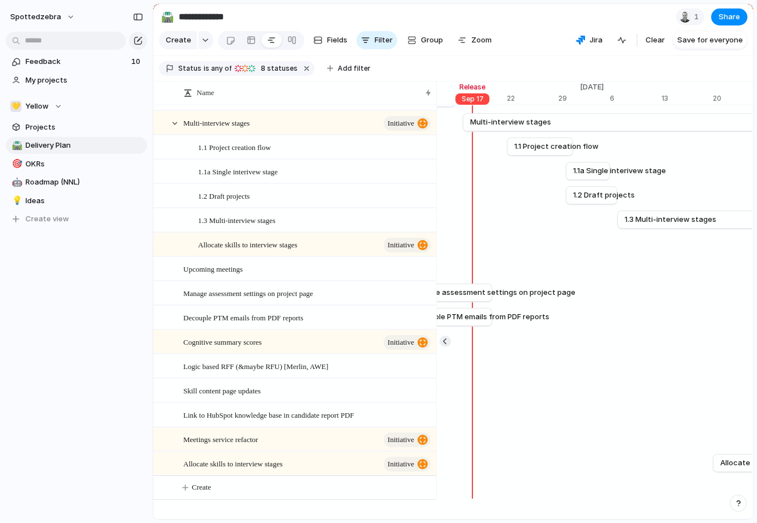
scroll to position [28, 0]
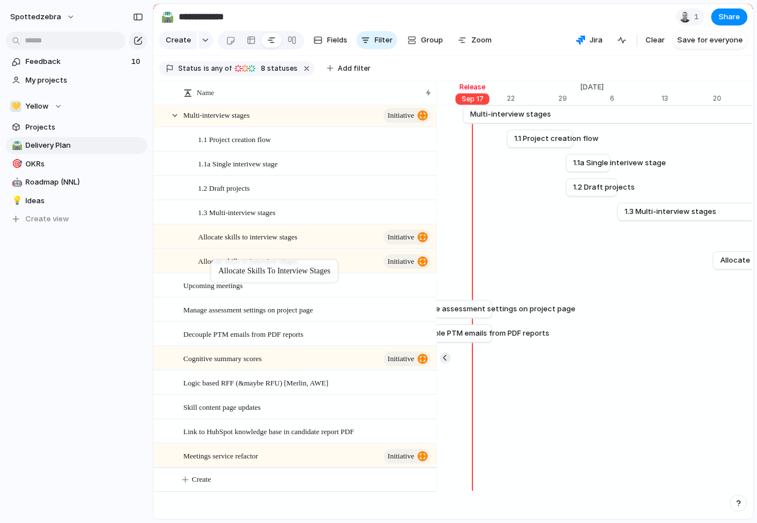
drag, startPoint x: 233, startPoint y: 461, endPoint x: 217, endPoint y: 262, distance: 199.9
click at [239, 267] on span "Allocate skills to interview stages" at bounding box center [247, 260] width 99 height 13
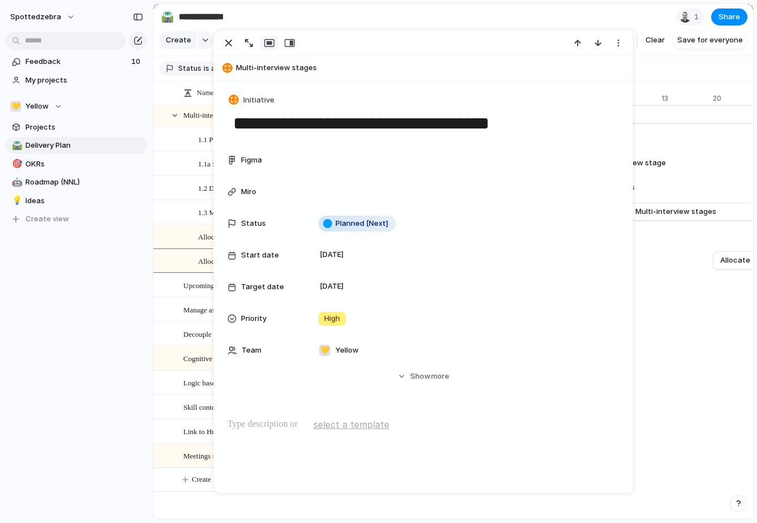
click at [198, 243] on span "Allocate skills to interview stages" at bounding box center [247, 236] width 99 height 13
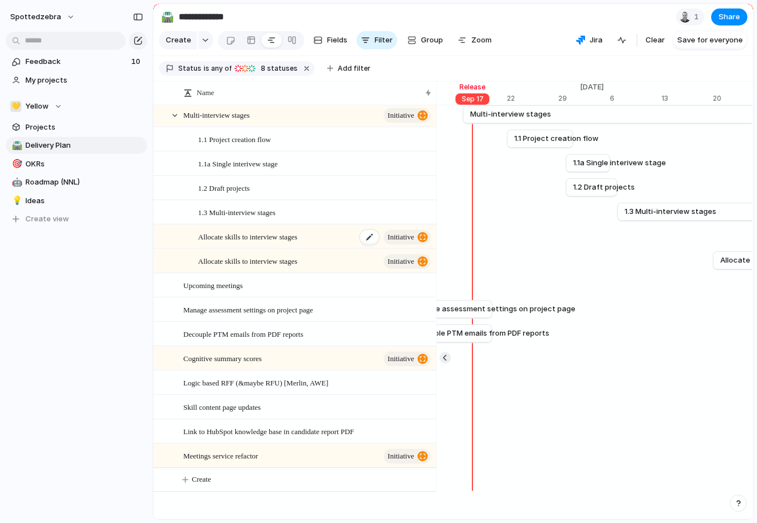
click at [232, 243] on span "Allocate skills to interview stages" at bounding box center [247, 236] width 99 height 13
click at [188, 249] on div "Allocate skills to interview stages initiative" at bounding box center [309, 236] width 252 height 23
click at [227, 265] on span "Allocate skills to interview stages" at bounding box center [247, 260] width 99 height 13
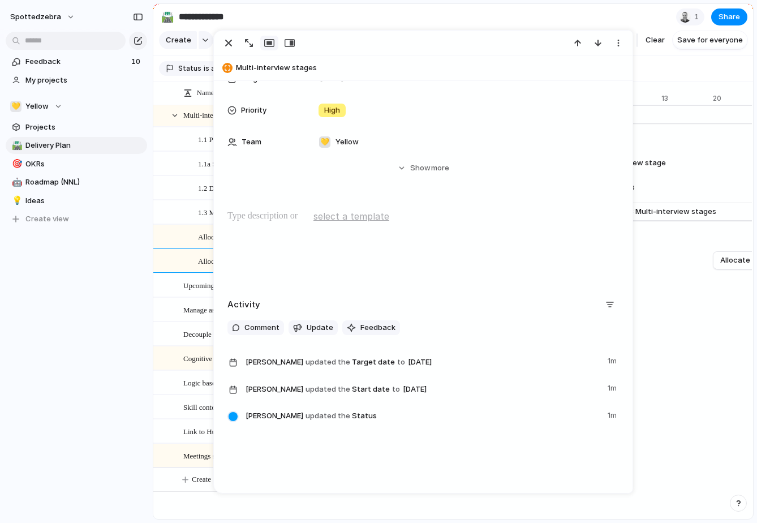
scroll to position [232, 0]
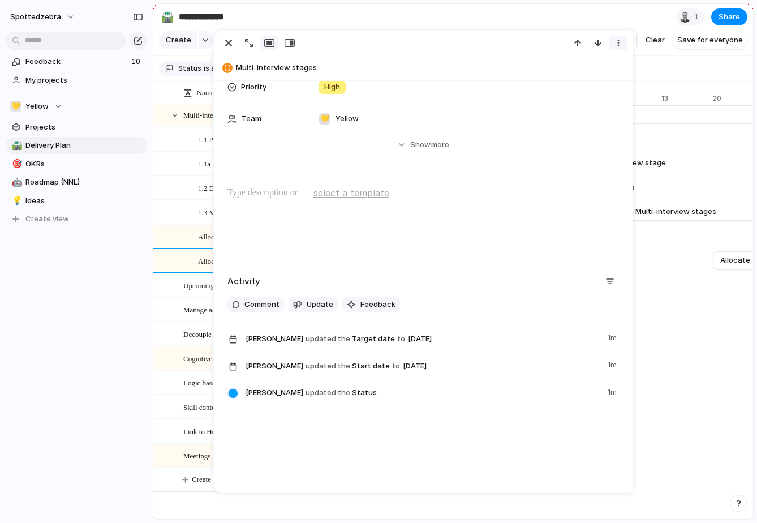
click at [621, 40] on div "button" at bounding box center [618, 42] width 9 height 9
click at [586, 83] on li "Delete" at bounding box center [583, 85] width 85 height 18
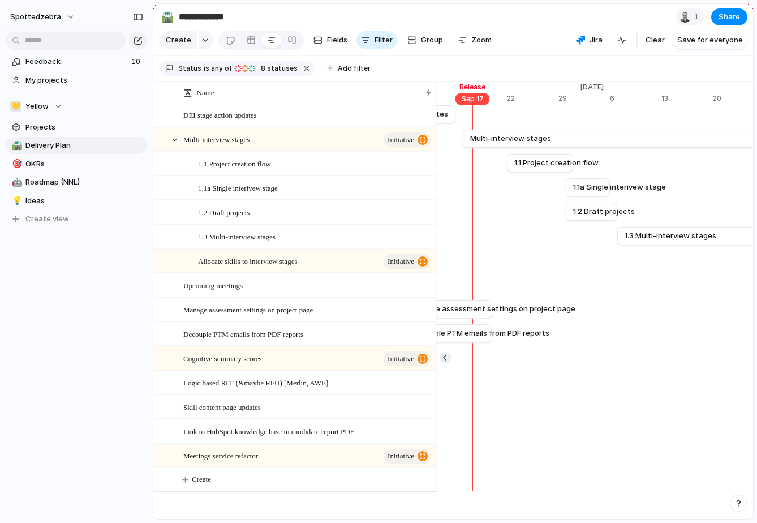
scroll to position [16, 0]
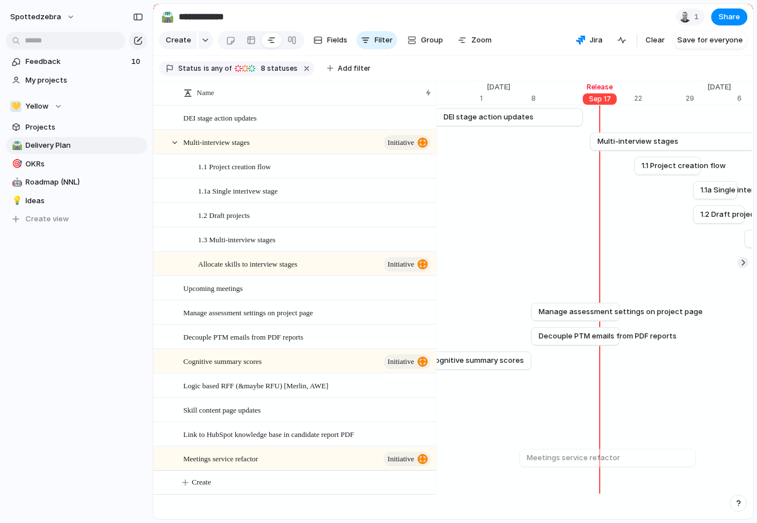
scroll to position [0, 8247]
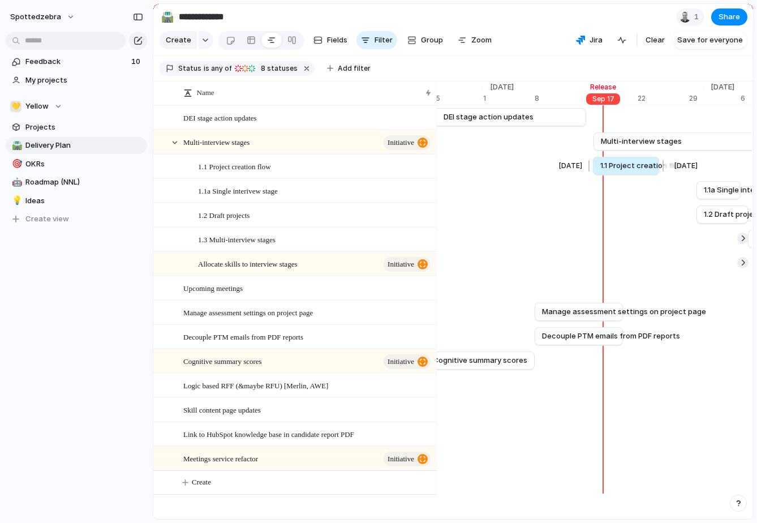
drag, startPoint x: 666, startPoint y: 178, endPoint x: 620, endPoint y: 176, distance: 45.3
click at [620, 172] on span "1.1 Project creation flow" at bounding box center [643, 165] width 84 height 11
drag, startPoint x: 716, startPoint y: 200, endPoint x: 664, endPoint y: 199, distance: 51.5
click at [664, 196] on span "1.1a Single interivew stage" at bounding box center [703, 190] width 93 height 11
drag, startPoint x: 718, startPoint y: 228, endPoint x: 691, endPoint y: 228, distance: 26.6
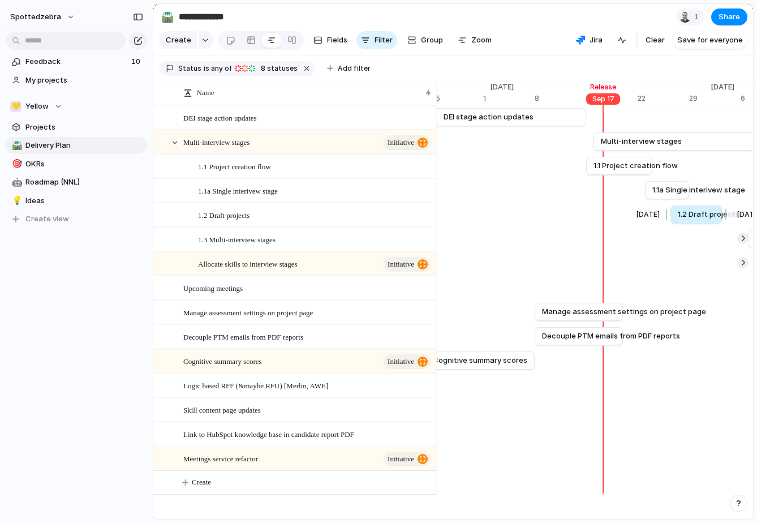
click at [691, 220] on span "1.2 Draft projects" at bounding box center [709, 214] width 62 height 11
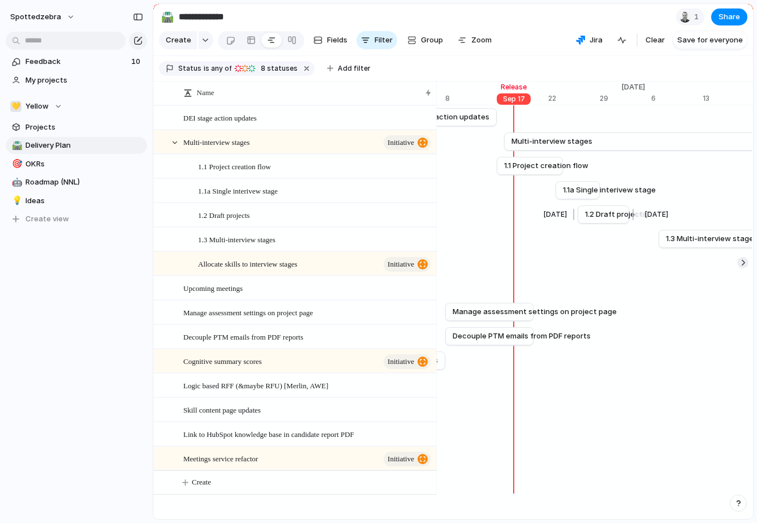
scroll to position [0, 8351]
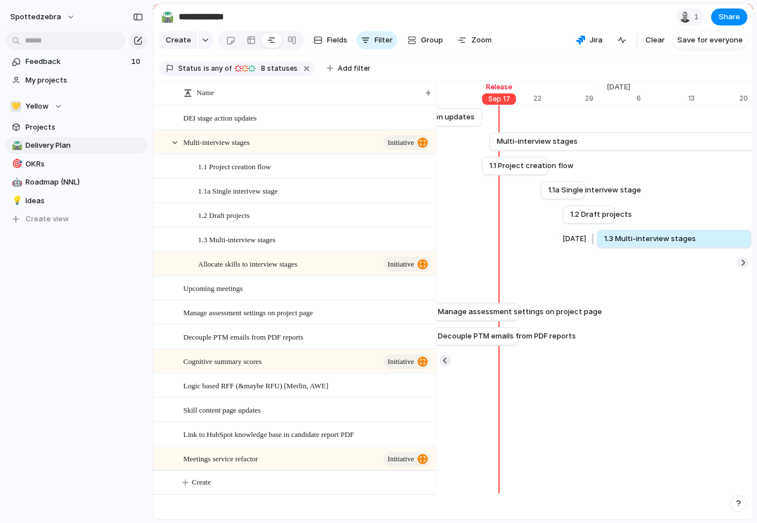
drag, startPoint x: 684, startPoint y: 246, endPoint x: 637, endPoint y: 246, distance: 47.5
click at [637, 245] on span "1.3 Multi-interview stages" at bounding box center [651, 238] width 92 height 11
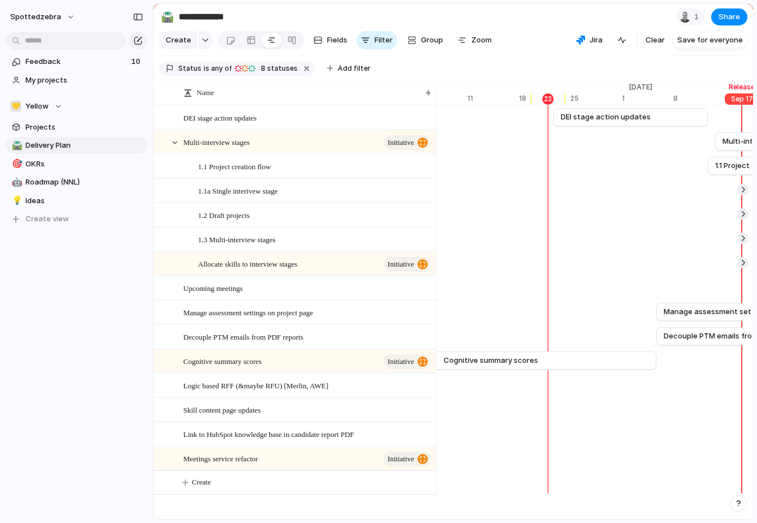
scroll to position [0, 8193]
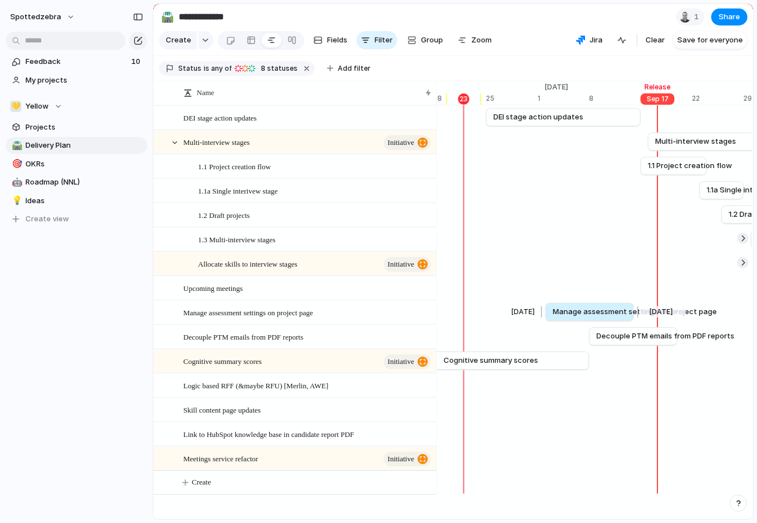
drag, startPoint x: 626, startPoint y: 320, endPoint x: 581, endPoint y: 319, distance: 44.2
click at [581, 318] on span "Manage assessment settings on project page" at bounding box center [635, 311] width 164 height 11
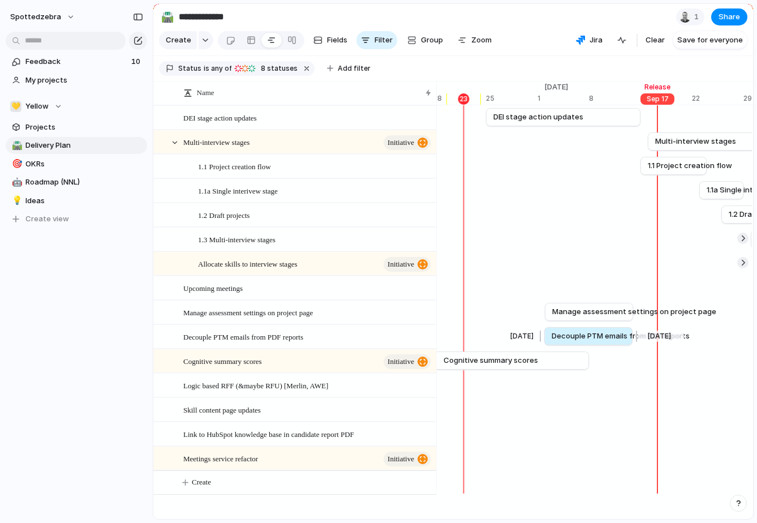
drag, startPoint x: 623, startPoint y: 342, endPoint x: 578, endPoint y: 342, distance: 44.7
click at [577, 342] on span "Decouple PTM emails from PDF reports" at bounding box center [621, 336] width 138 height 11
drag, startPoint x: 594, startPoint y: 318, endPoint x: 610, endPoint y: 318, distance: 16.4
click at [610, 318] on span "Manage assessment settings on project page" at bounding box center [649, 311] width 164 height 11
click at [614, 318] on span "Manage assessment settings on project page" at bounding box center [649, 311] width 164 height 11
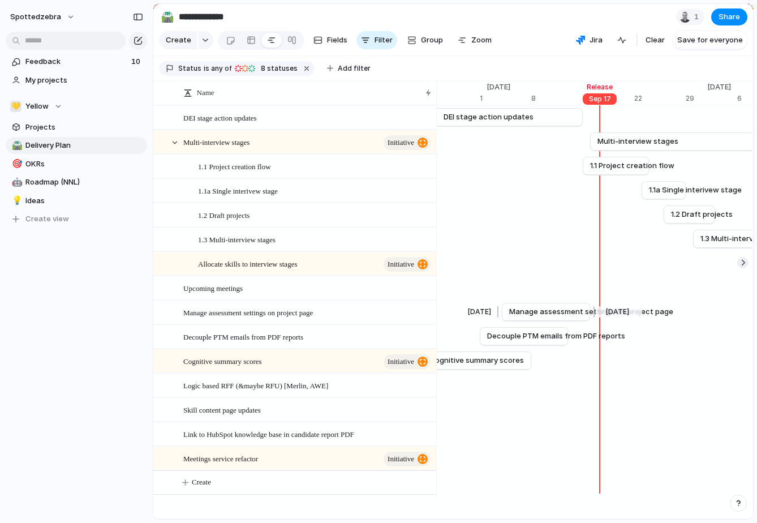
scroll to position [0, 8253]
drag, startPoint x: 621, startPoint y: 173, endPoint x: 585, endPoint y: 173, distance: 35.7
click at [585, 172] on span "1.1 Project creation flow" at bounding box center [594, 165] width 84 height 11
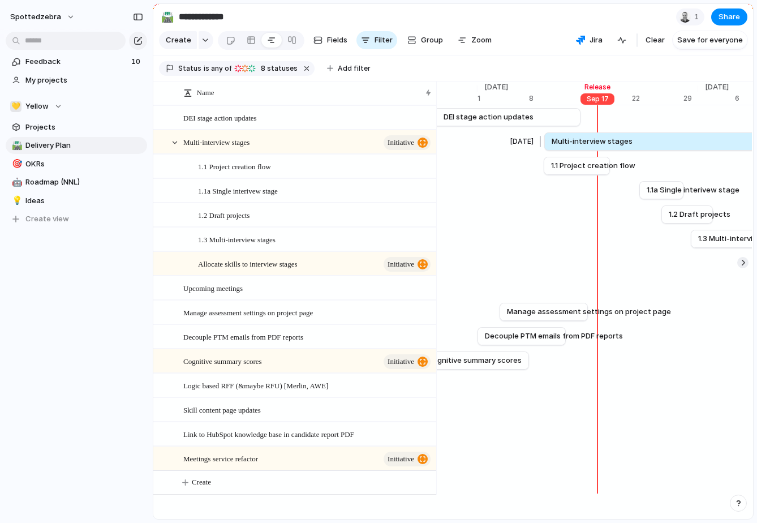
drag, startPoint x: 635, startPoint y: 148, endPoint x: 592, endPoint y: 148, distance: 43.0
click at [590, 147] on span "Multi-interview stages" at bounding box center [592, 141] width 81 height 11
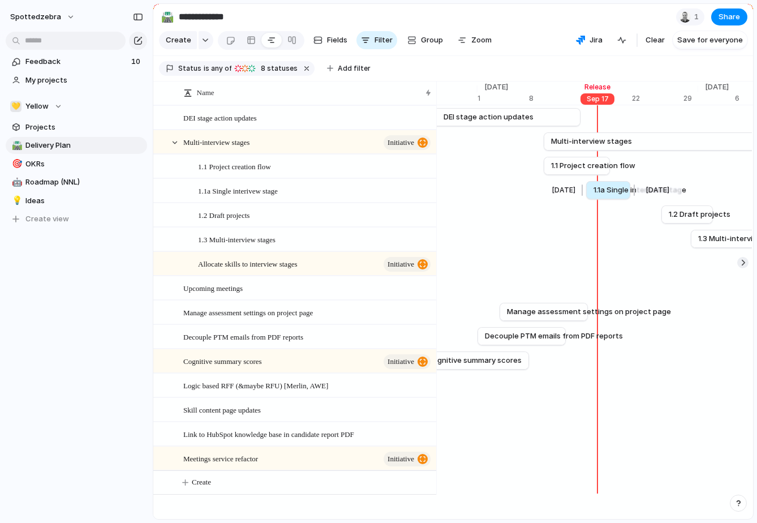
drag, startPoint x: 656, startPoint y: 198, endPoint x: 608, endPoint y: 198, distance: 48.1
click at [608, 196] on span "1.1a Single interivew stage" at bounding box center [640, 190] width 93 height 11
drag, startPoint x: 687, startPoint y: 221, endPoint x: 649, endPoint y: 220, distance: 37.4
click at [649, 220] on span "1.2 Draft projects" at bounding box center [663, 214] width 62 height 11
drag, startPoint x: 710, startPoint y: 248, endPoint x: 679, endPoint y: 248, distance: 30.6
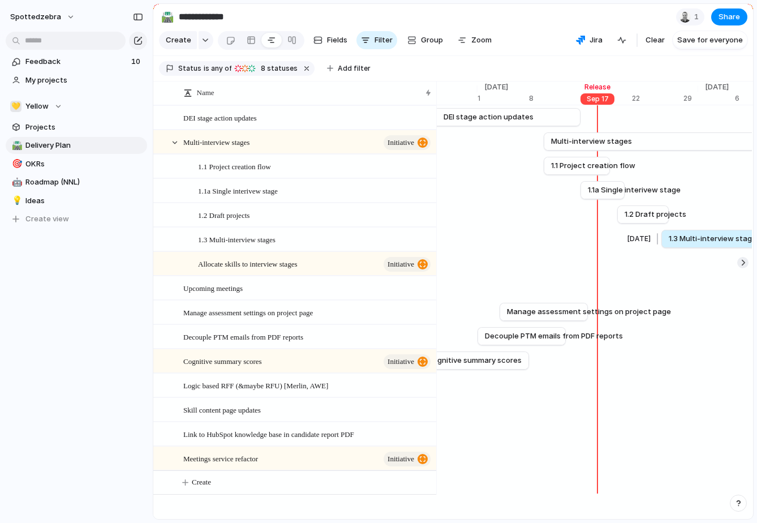
click at [679, 245] on span "1.3 Multi-interview stages" at bounding box center [715, 238] width 92 height 11
click at [575, 318] on span "Manage assessment settings on project page" at bounding box center [589, 311] width 164 height 11
click at [555, 317] on span "Manage assessment settings on project page" at bounding box center [589, 311] width 164 height 11
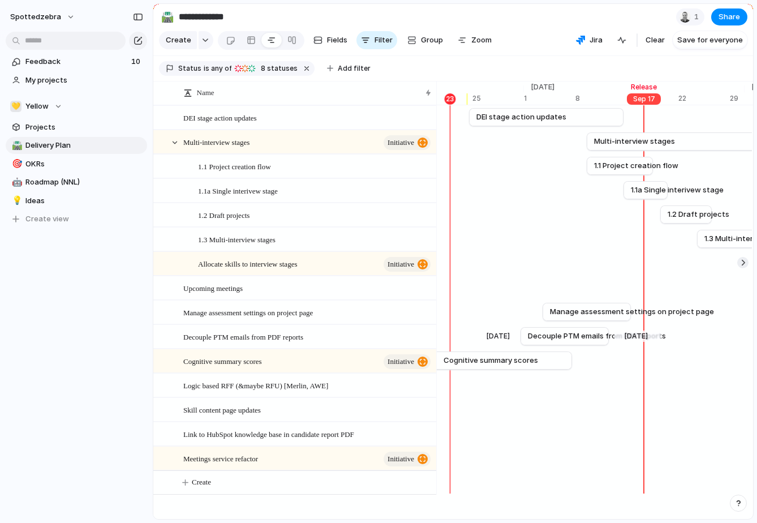
scroll to position [0, 8216]
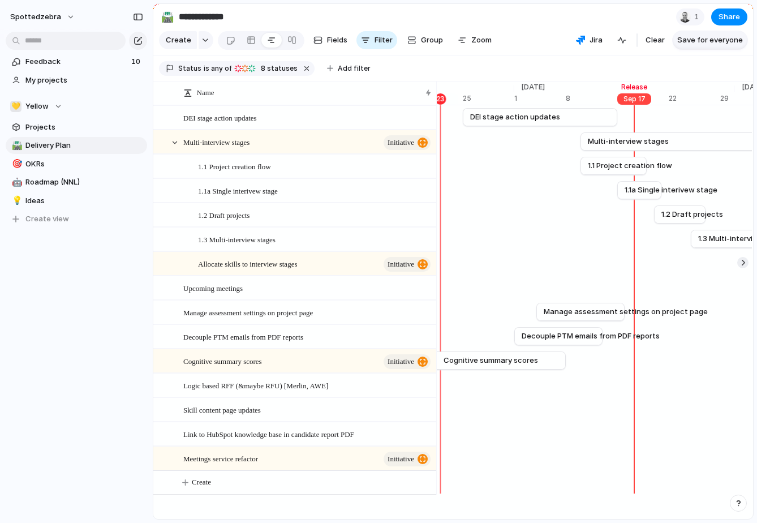
click at [689, 46] on span "Save for everyone" at bounding box center [711, 40] width 66 height 11
click at [712, 41] on span "Jira" at bounding box center [712, 40] width 13 height 11
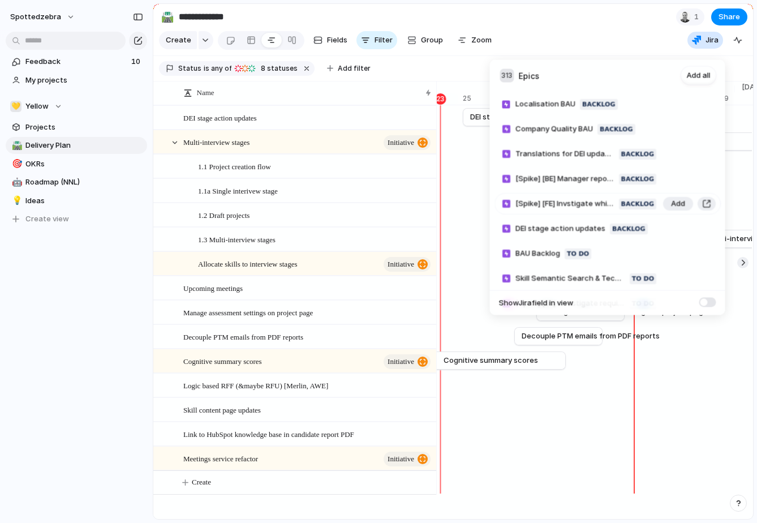
scroll to position [174, 0]
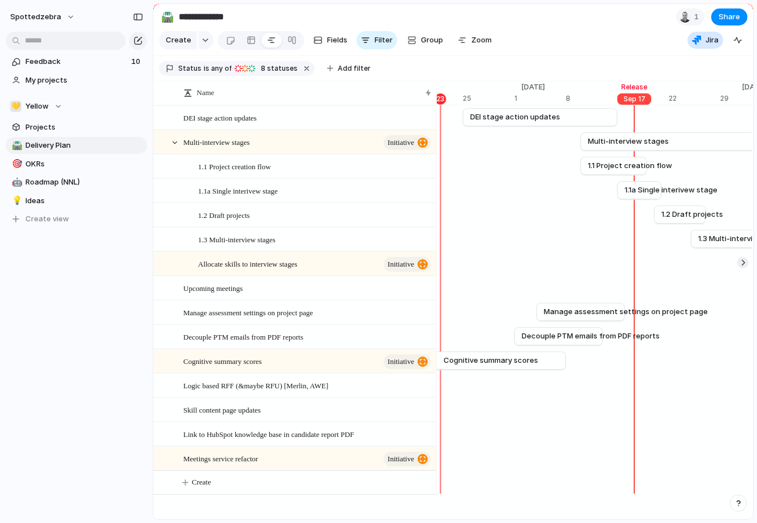
click at [542, 39] on div "313 Epics Add all Meetings Quick Wins Backlog Add Write knowledge base article …" at bounding box center [378, 261] width 757 height 523
click at [202, 488] on span "Create" at bounding box center [201, 482] width 19 height 11
click at [65, 199] on span "Ideas" at bounding box center [84, 200] width 118 height 11
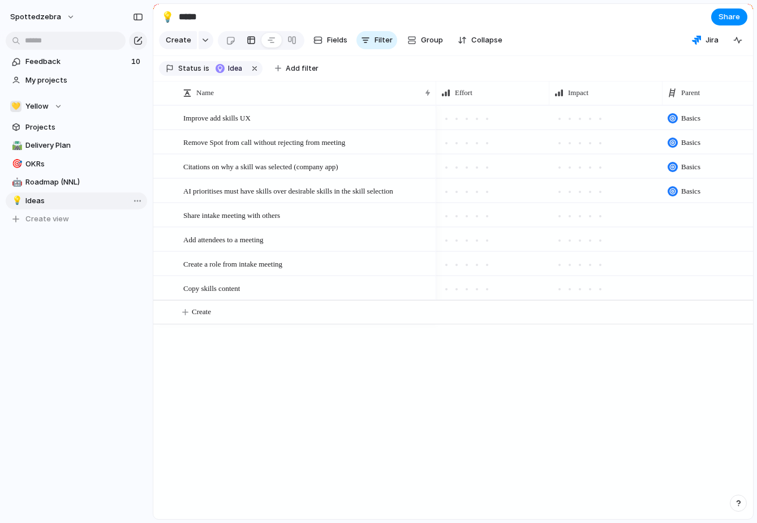
type input "*****"
click at [216, 318] on button "Create" at bounding box center [468, 312] width 606 height 23
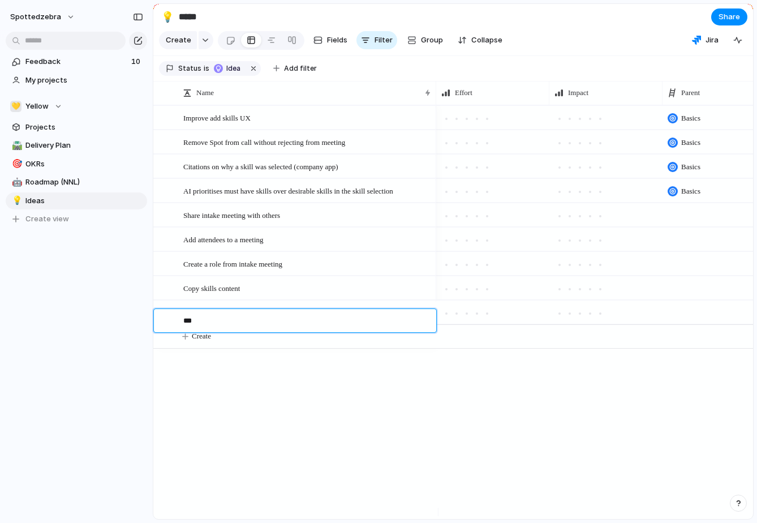
type textarea "***"
type textarea "**********"
